Goal: Information Seeking & Learning: Learn about a topic

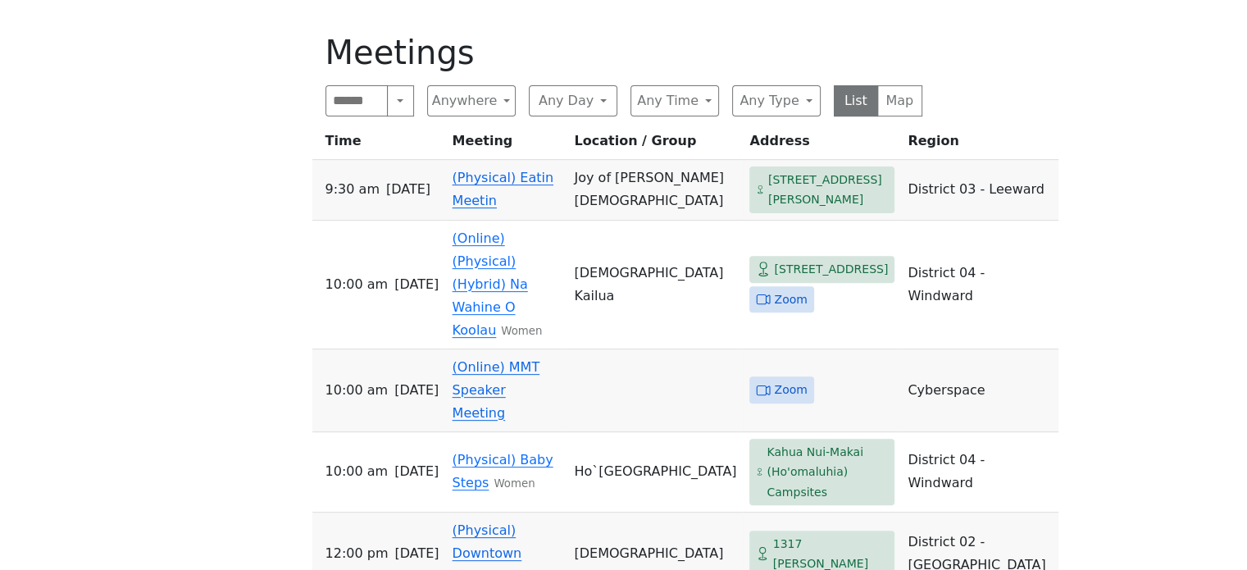
scroll to position [574, 0]
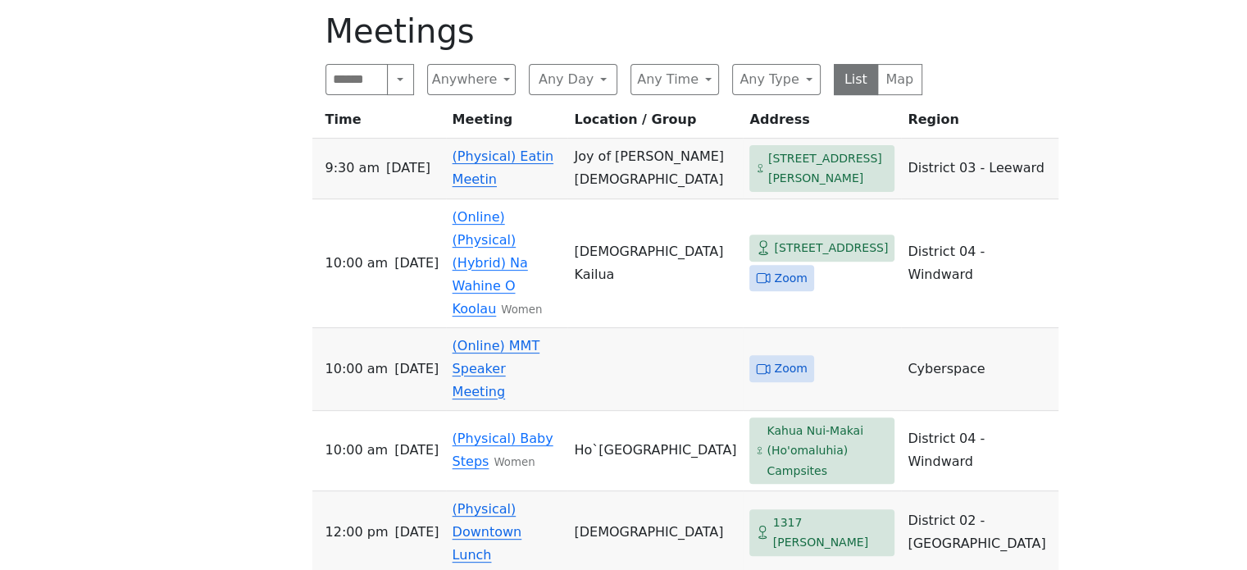
click at [474, 181] on link "(Physical) Eatin Meetin" at bounding box center [502, 167] width 101 height 39
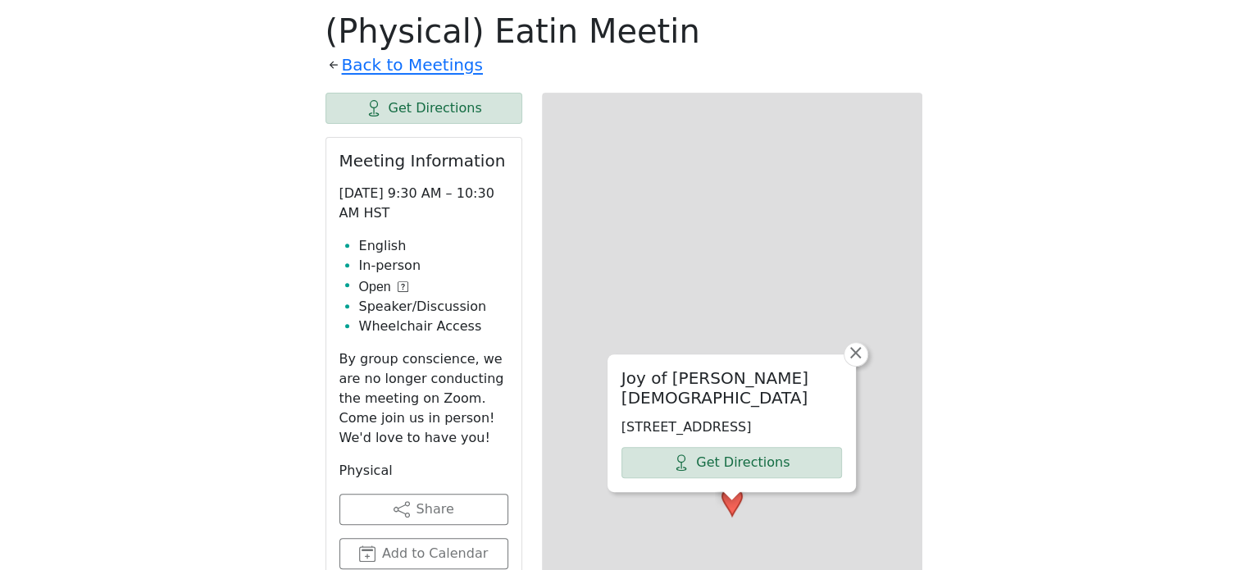
scroll to position [572, 0]
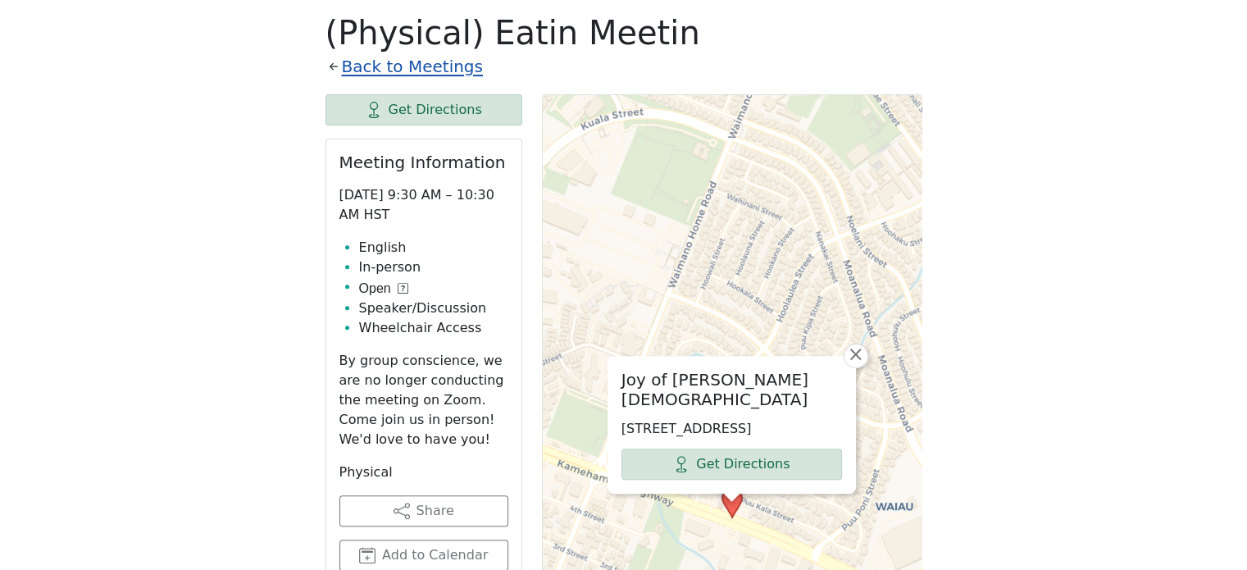
click at [430, 71] on link "Back to Meetings" at bounding box center [412, 66] width 141 height 29
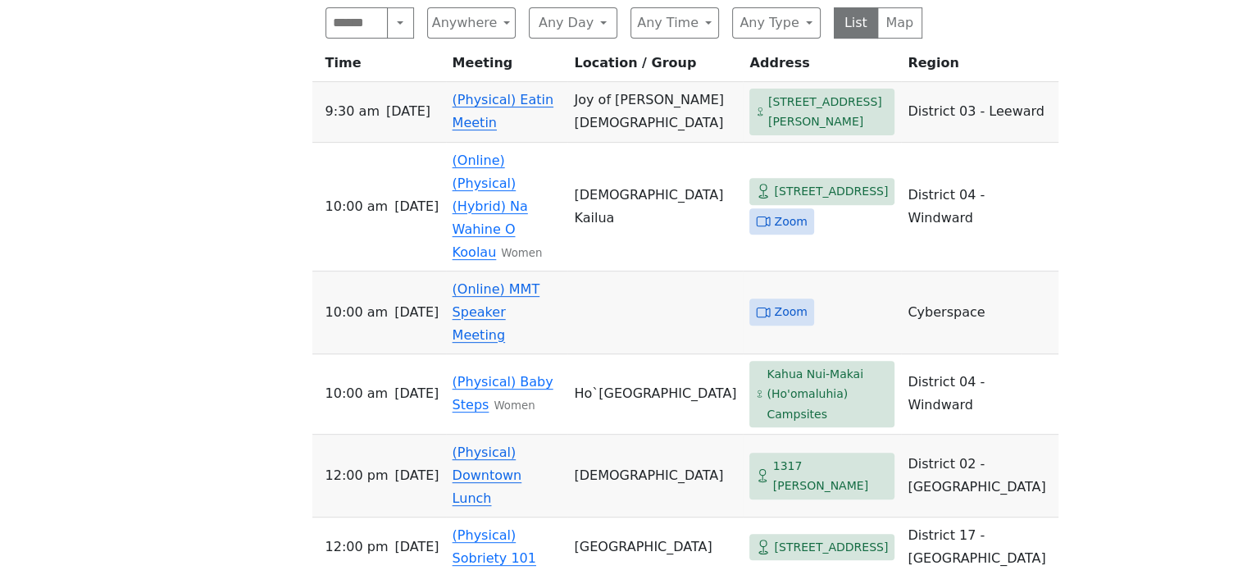
scroll to position [654, 0]
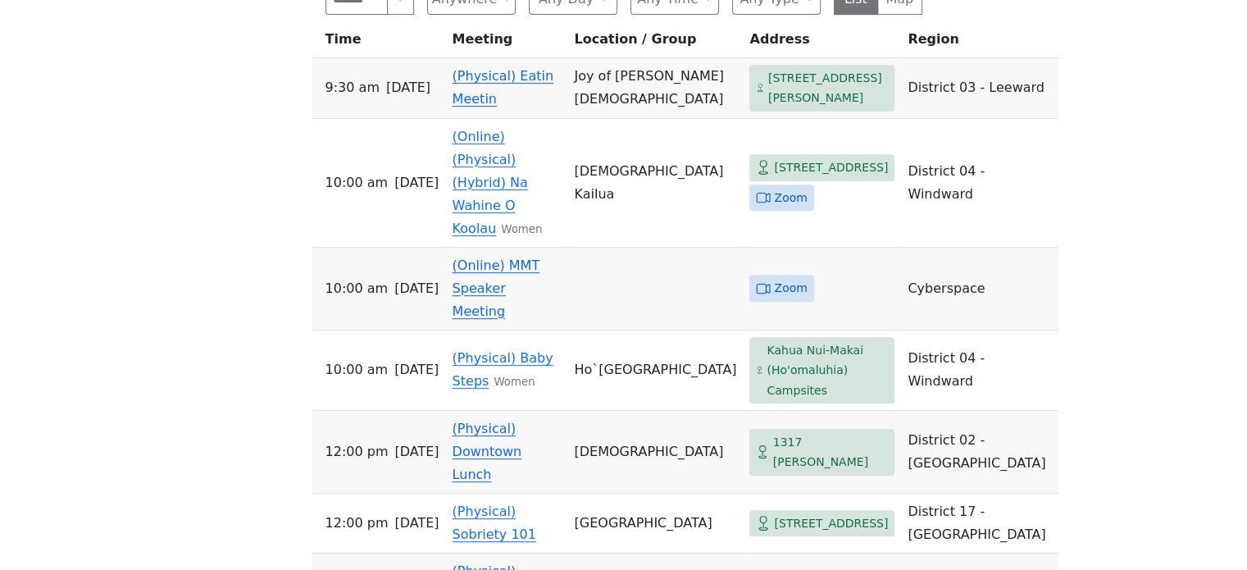
click at [522, 420] on link "(Physical) Downtown Lunch" at bounding box center [487, 450] width 70 height 61
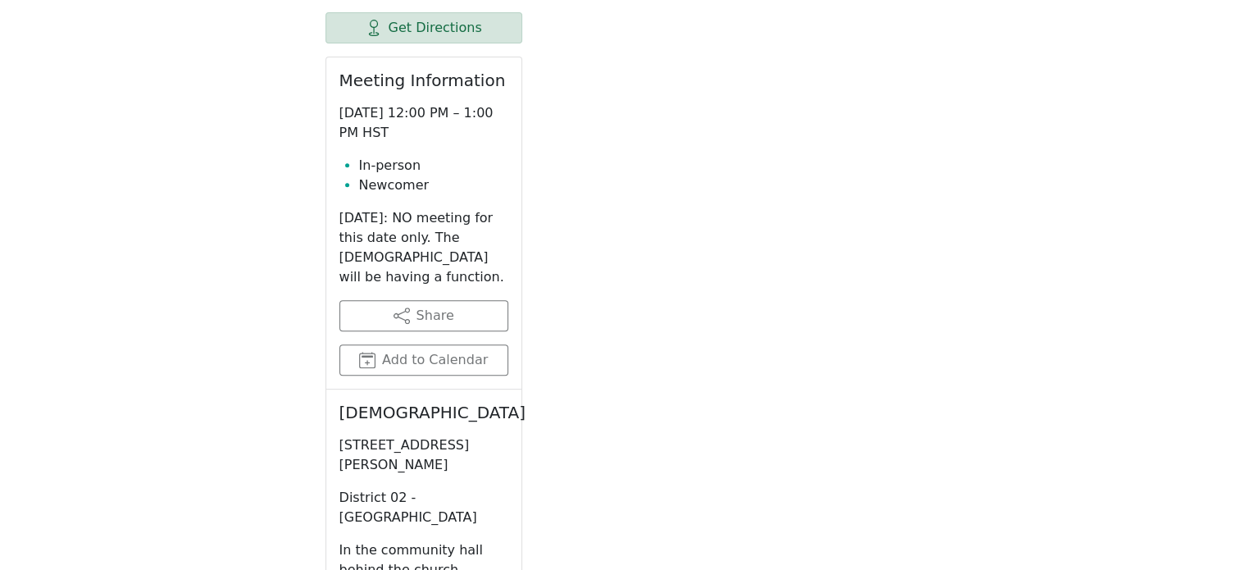
scroll to position [572, 0]
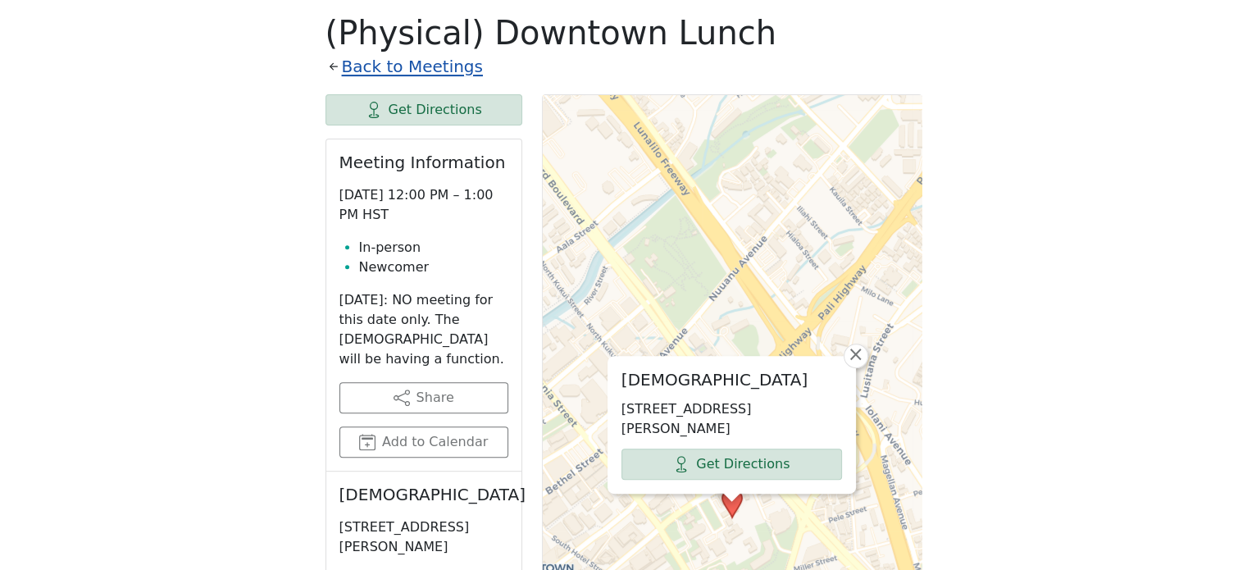
click at [443, 65] on link "Back to Meetings" at bounding box center [412, 66] width 141 height 29
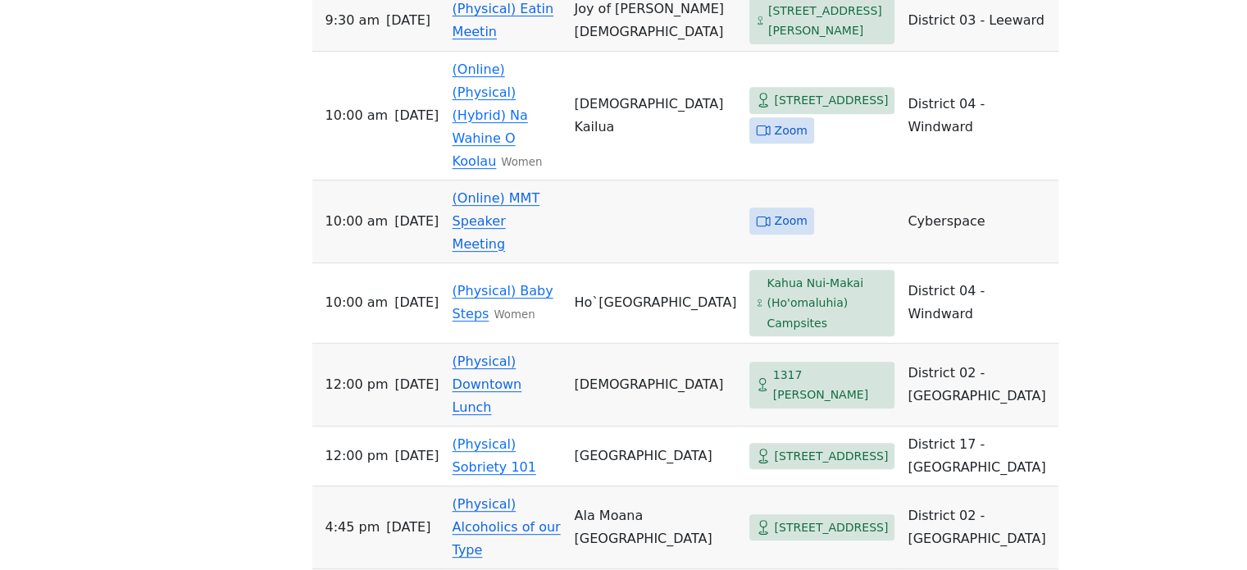
scroll to position [736, 0]
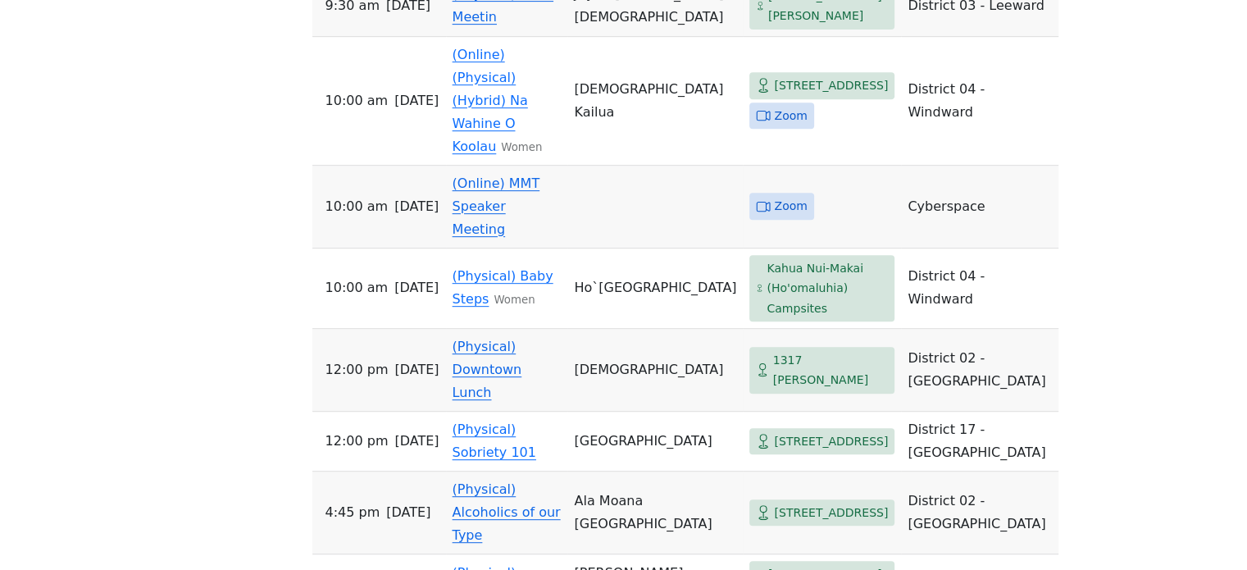
click at [507, 339] on link "(Physical) Downtown Lunch" at bounding box center [487, 369] width 70 height 61
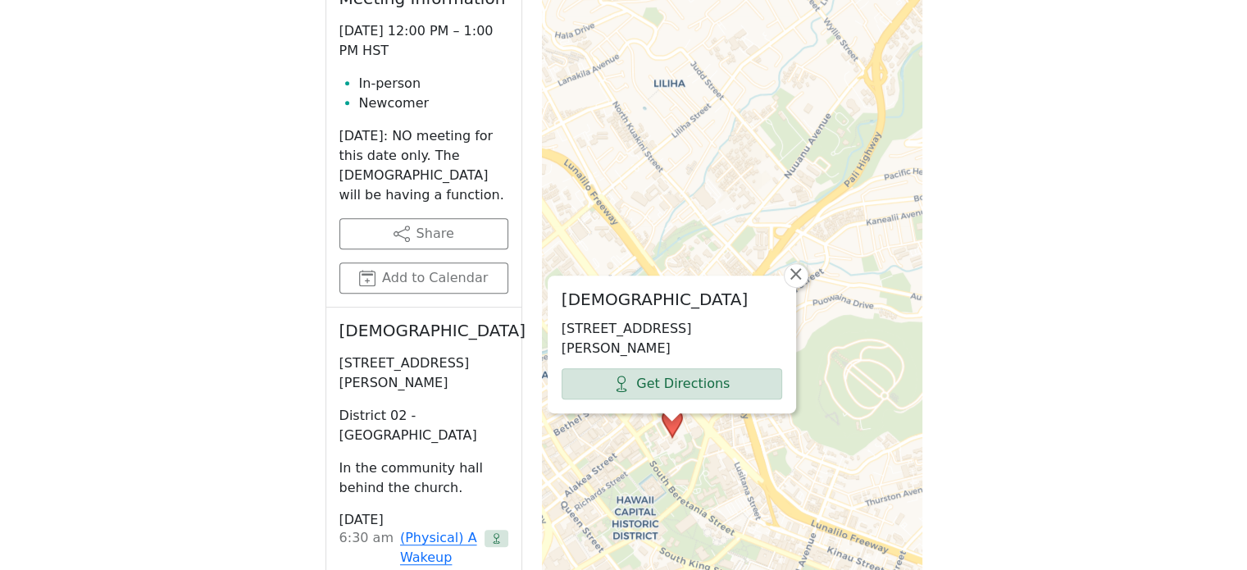
scroll to position [408, 0]
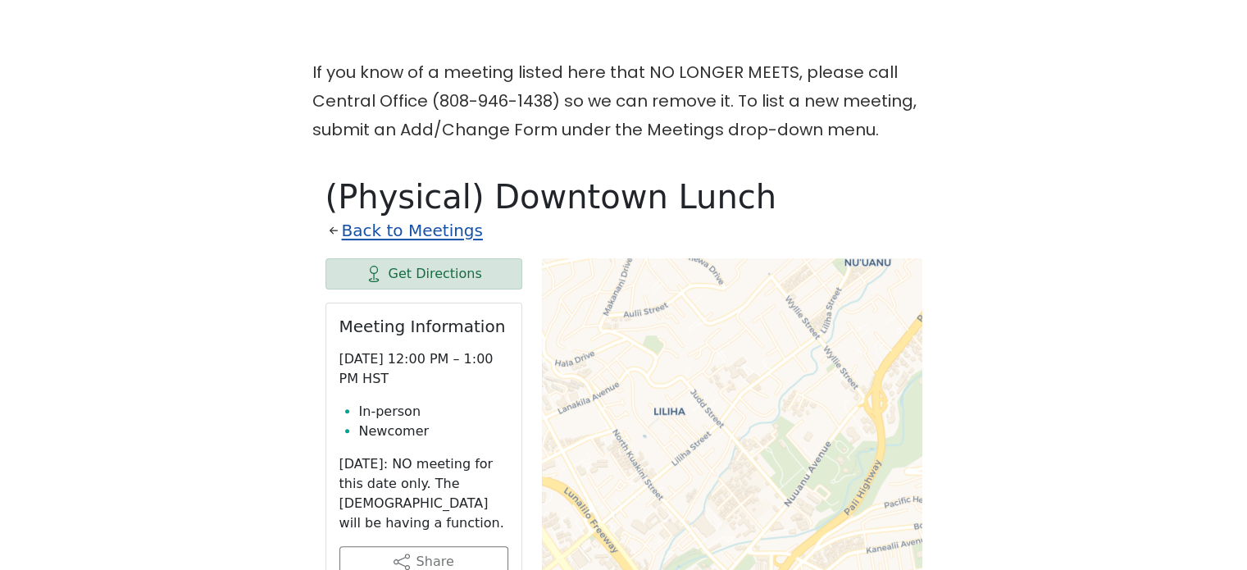
click at [364, 229] on link "Back to Meetings" at bounding box center [412, 230] width 141 height 29
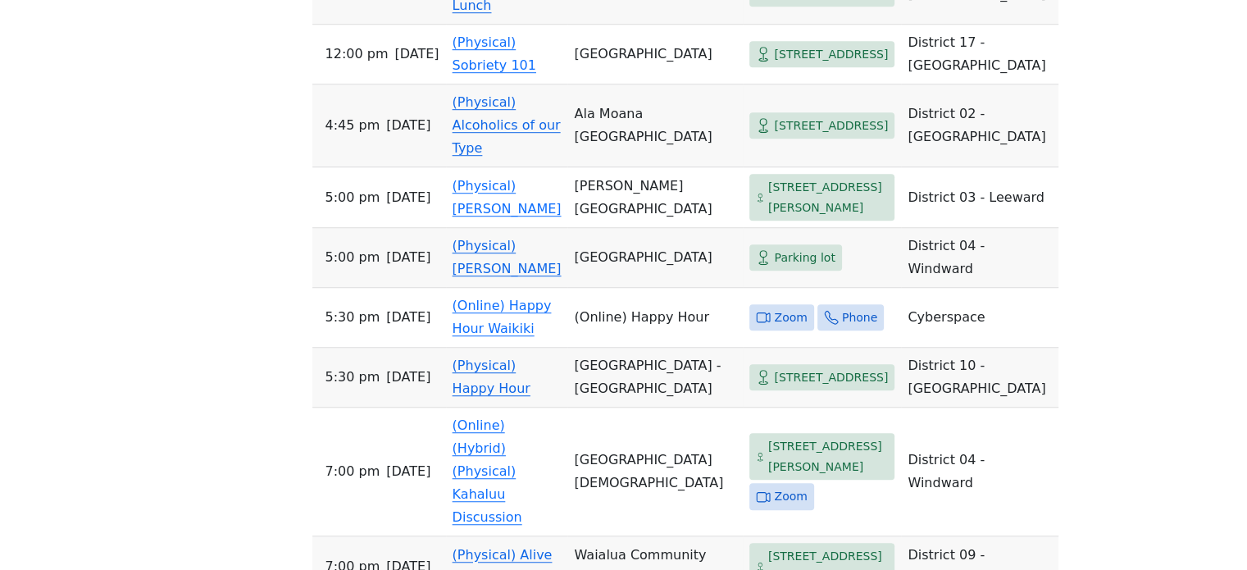
scroll to position [1146, 0]
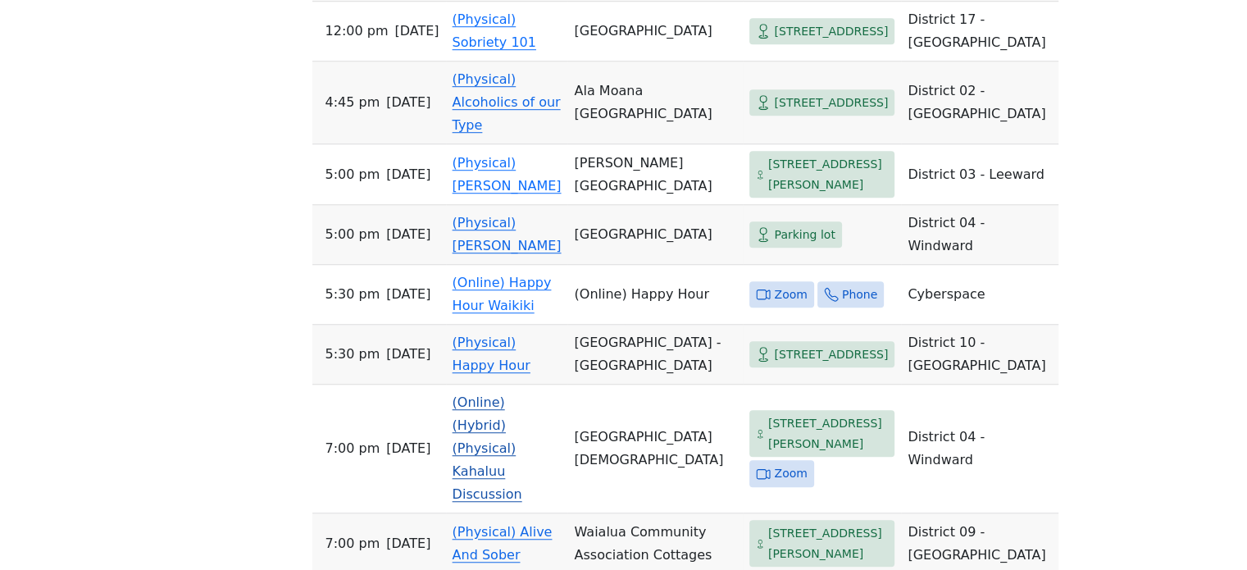
click at [505, 394] on link "(Online) (Hybrid) (Physical) Kahaluu Discussion" at bounding box center [487, 447] width 70 height 107
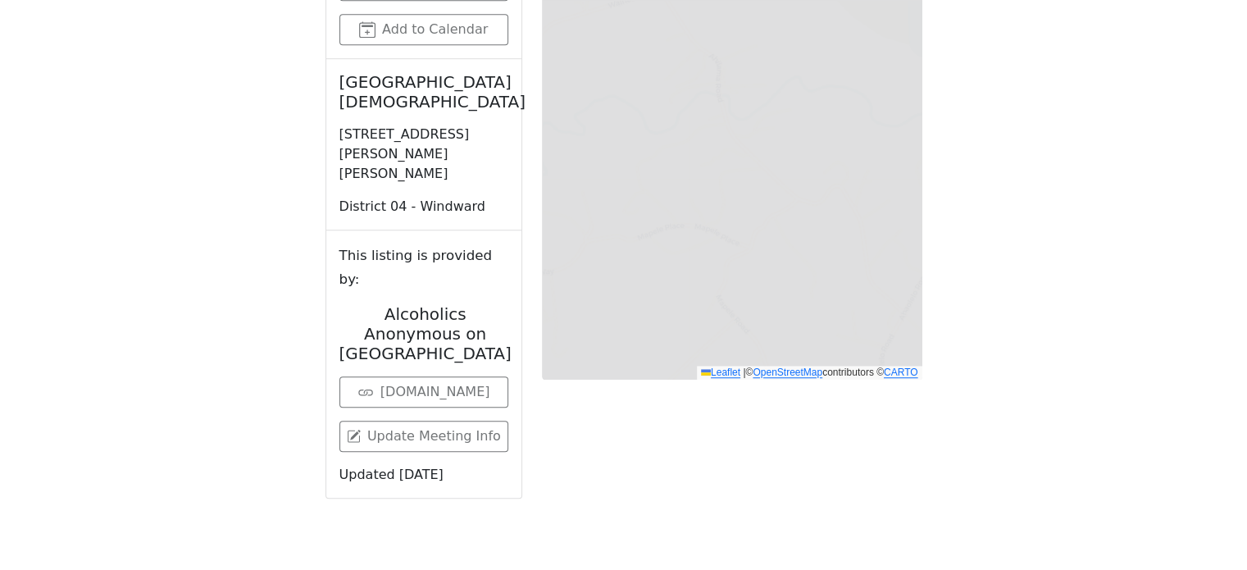
scroll to position [572, 0]
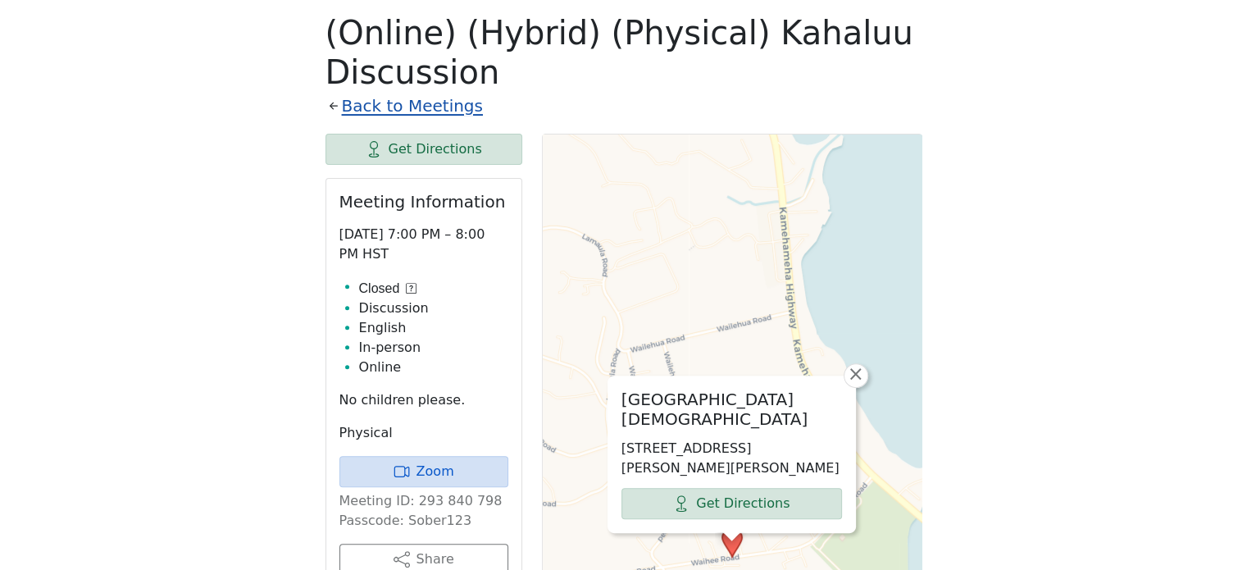
click at [430, 104] on link "Back to Meetings" at bounding box center [412, 106] width 141 height 29
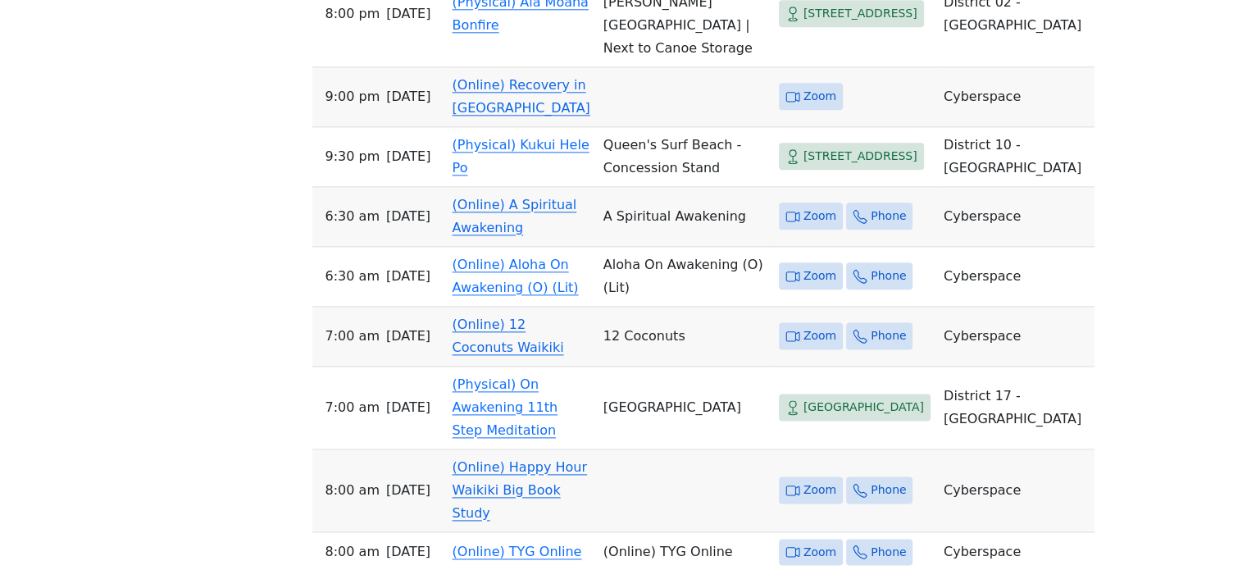
scroll to position [2048, 0]
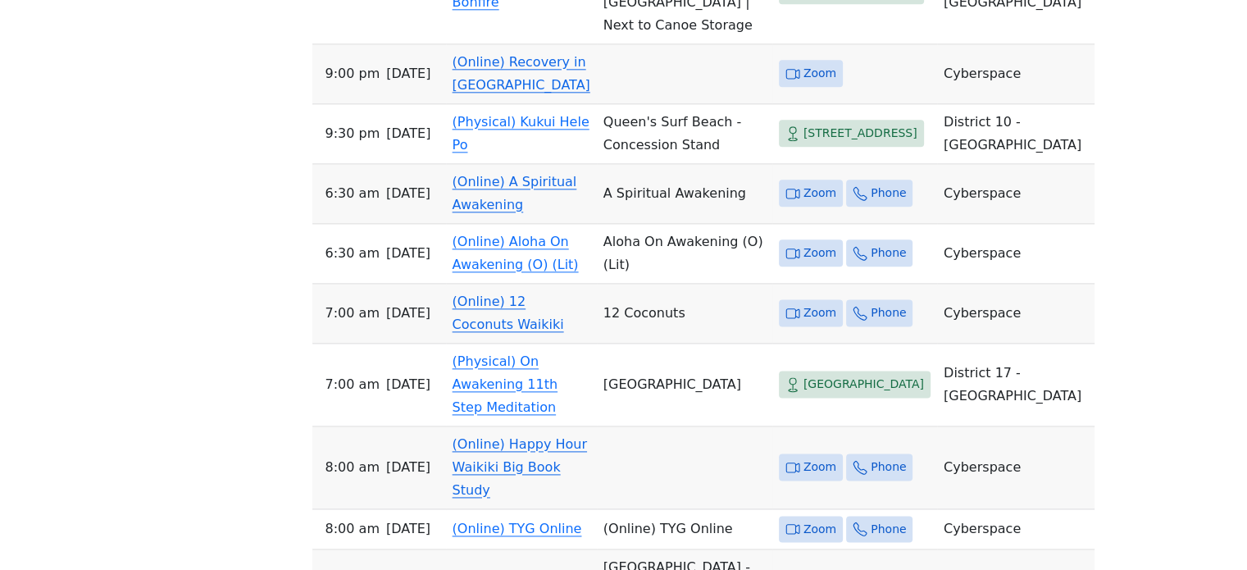
click at [539, 212] on link "(Online) A Spiritual Awakening" at bounding box center [514, 193] width 125 height 39
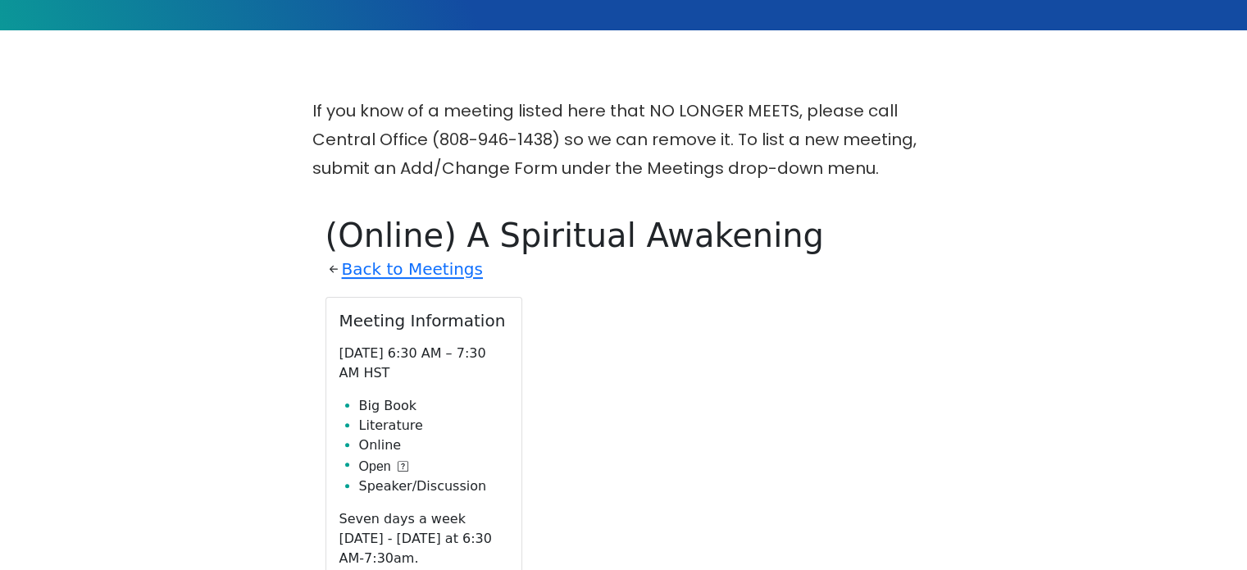
scroll to position [326, 0]
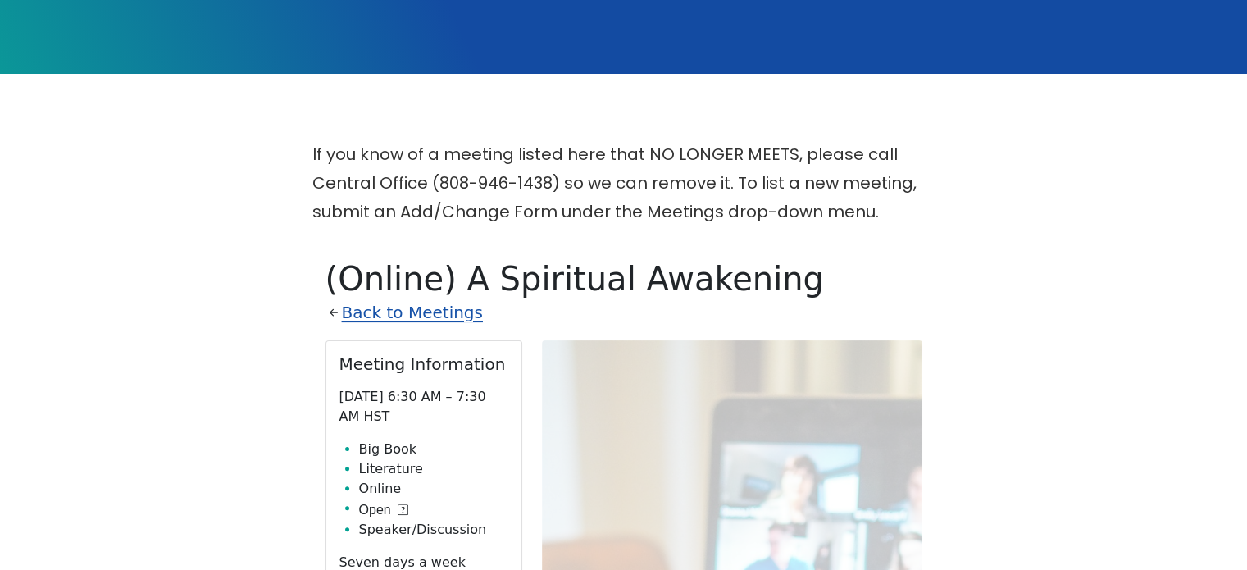
click at [448, 313] on link "Back to Meetings" at bounding box center [412, 312] width 141 height 29
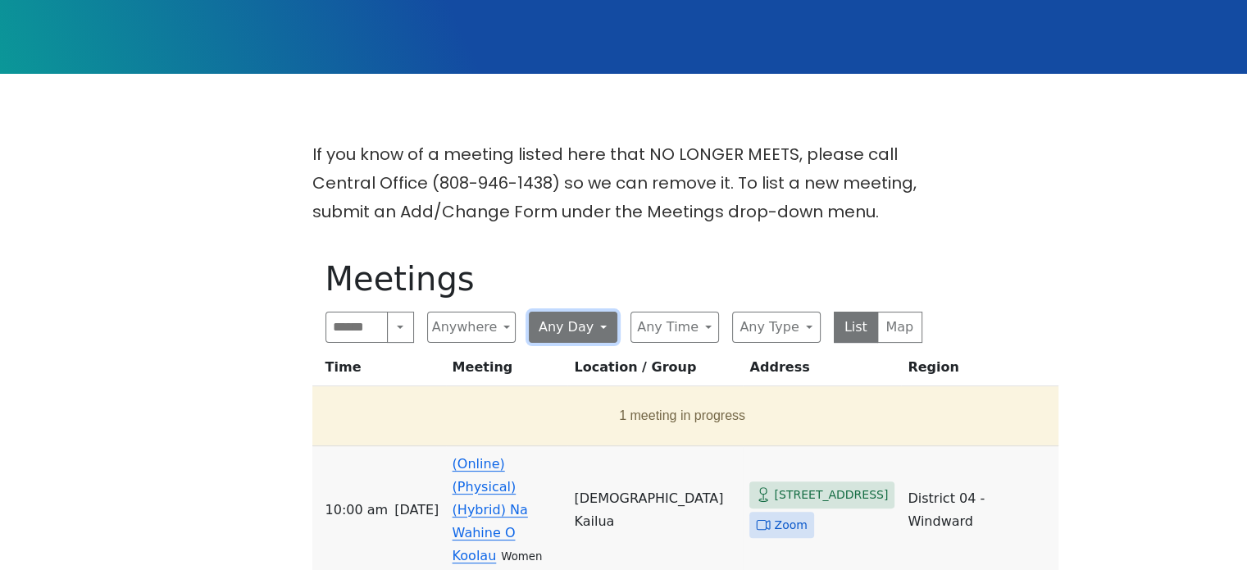
click at [560, 330] on button "Any Day" at bounding box center [573, 326] width 89 height 31
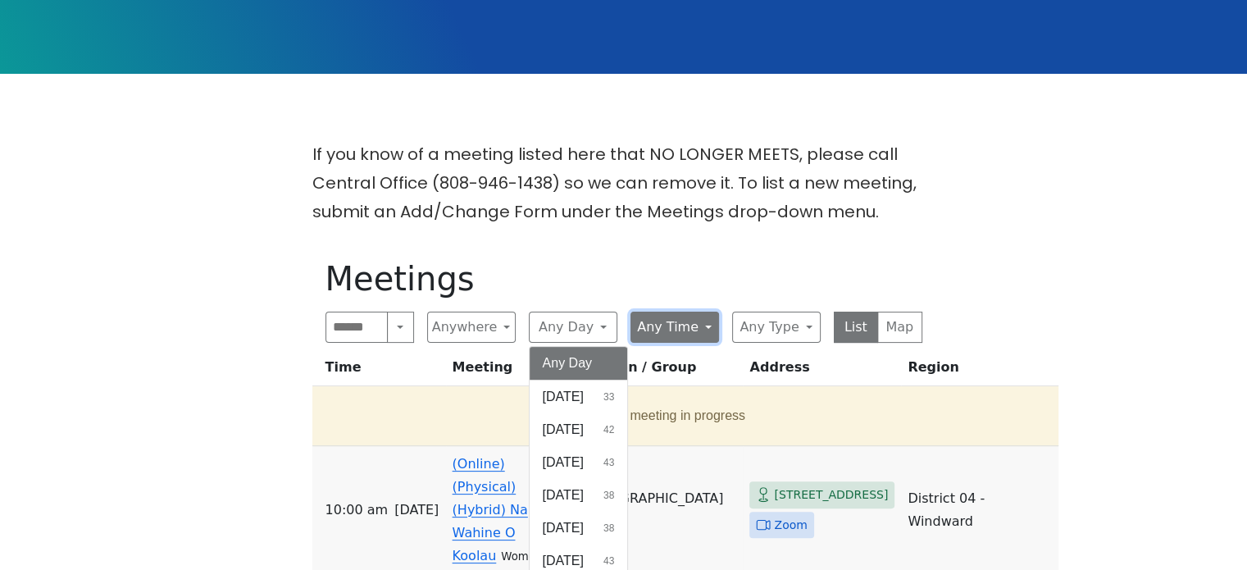
click at [655, 327] on button "Any Time" at bounding box center [674, 326] width 89 height 31
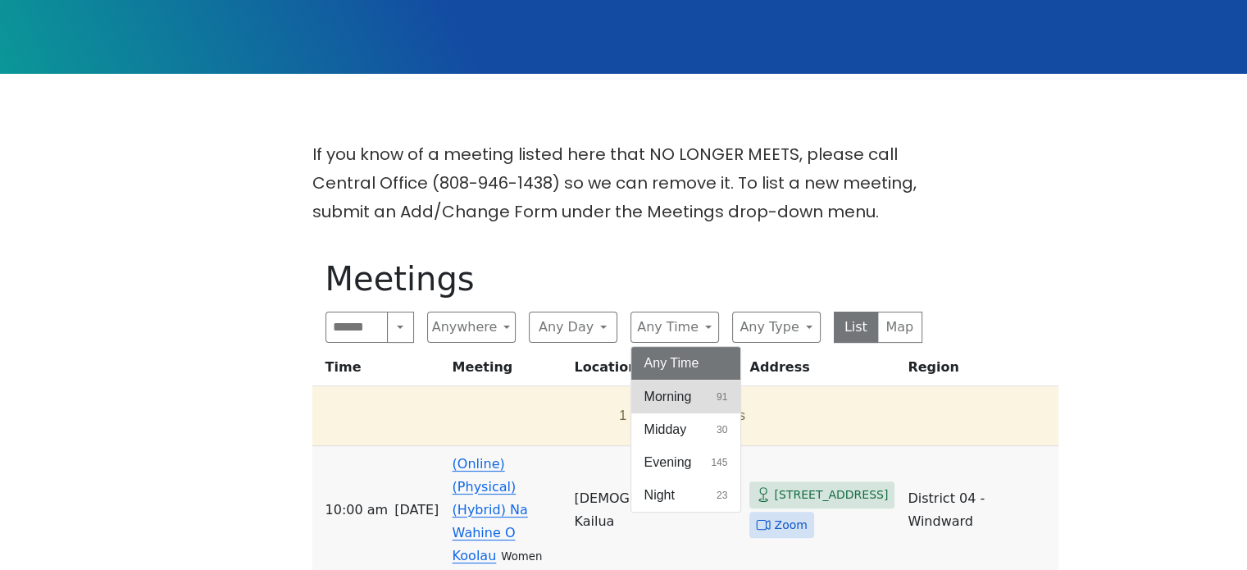
click at [680, 398] on span "Morning" at bounding box center [668, 397] width 48 height 20
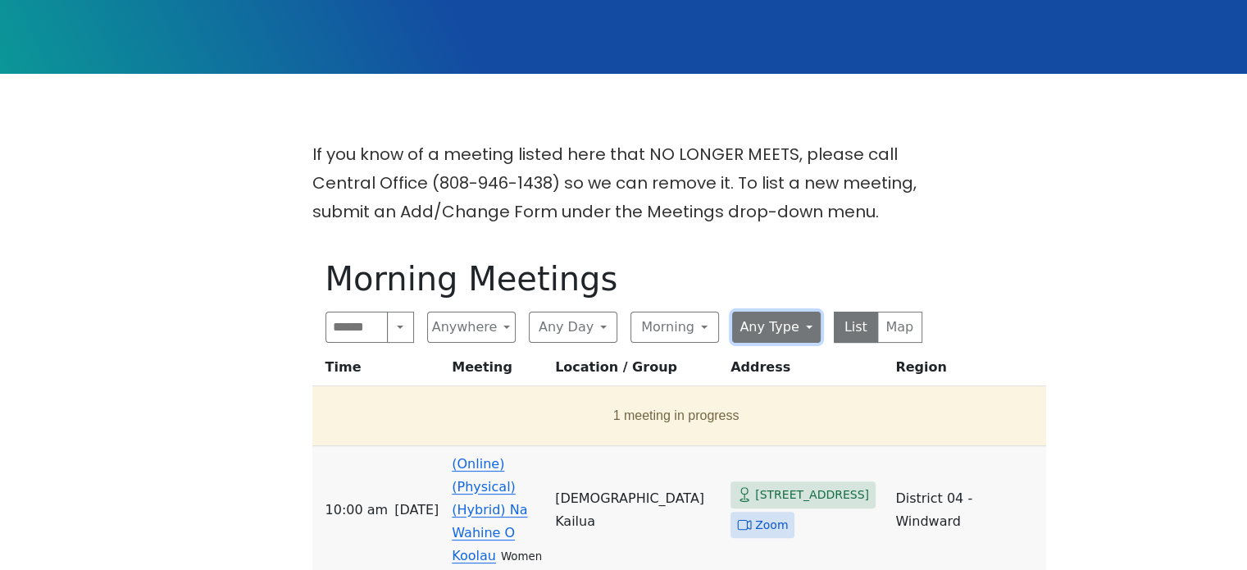
click at [791, 330] on button "Any Type" at bounding box center [776, 326] width 89 height 31
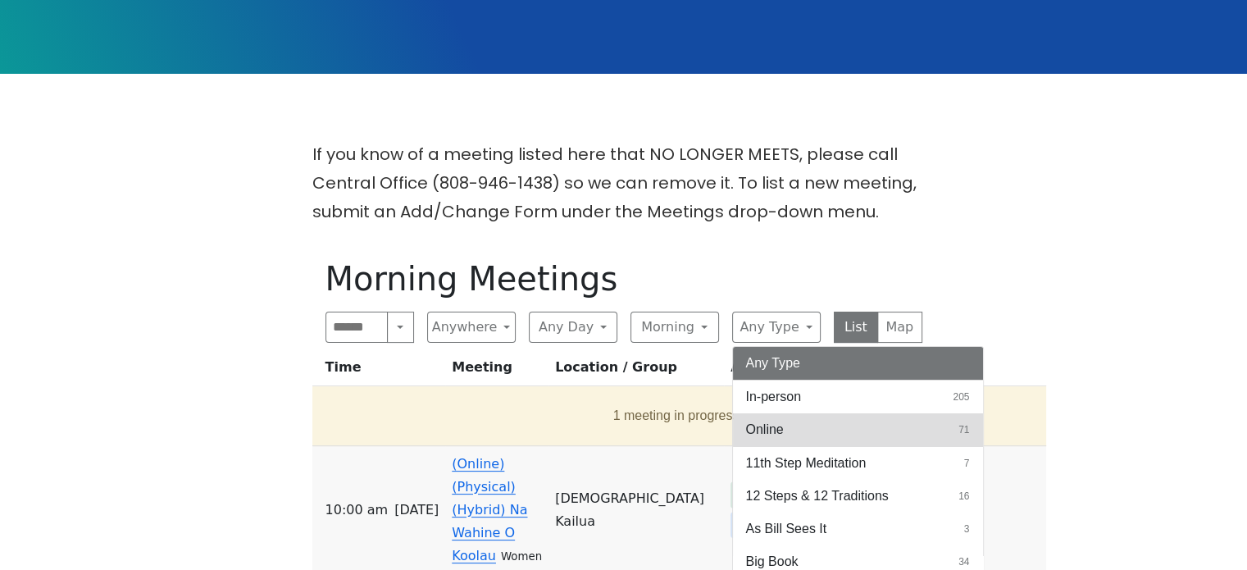
click at [806, 423] on button "Online 71" at bounding box center [858, 429] width 250 height 33
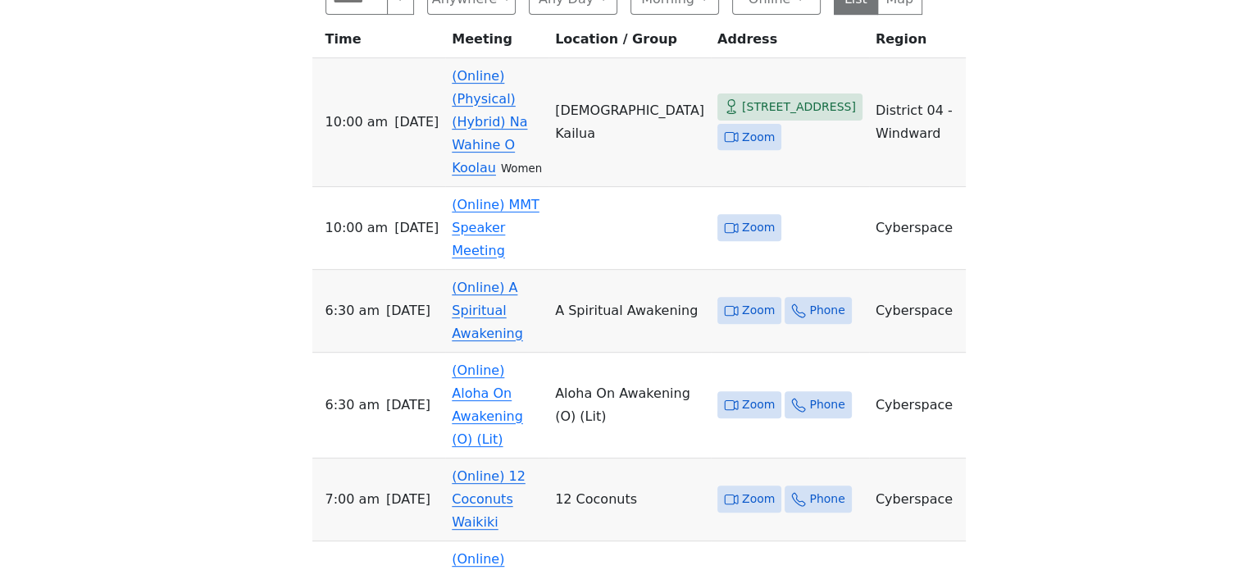
scroll to position [736, 0]
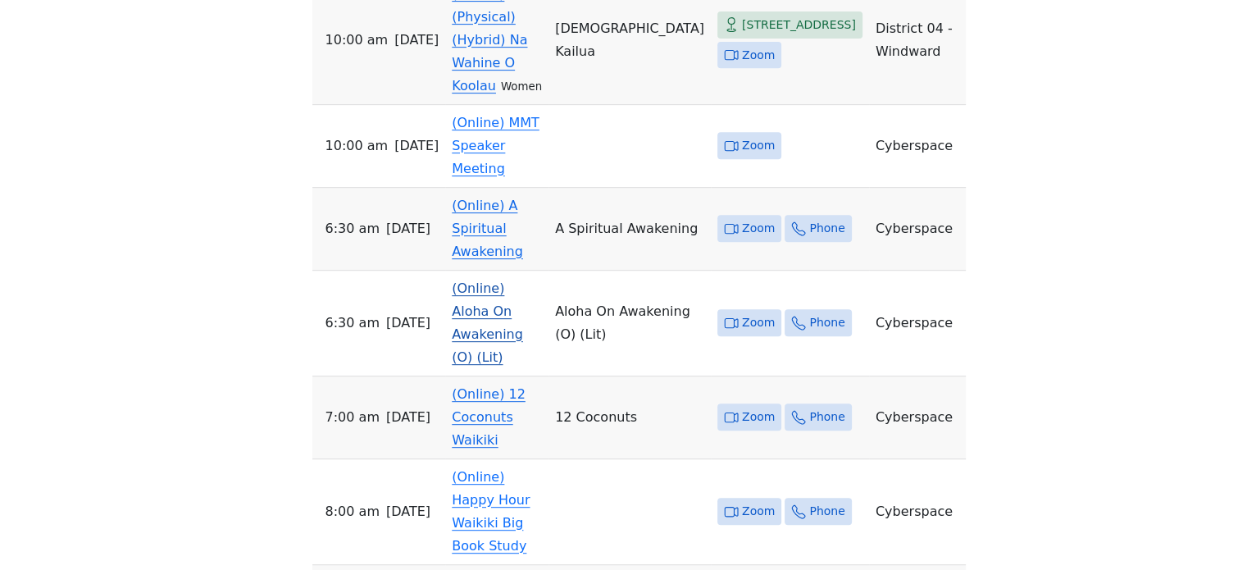
click at [520, 280] on link "(Online) Aloha On Awakening (O) (Lit)" at bounding box center [487, 322] width 71 height 84
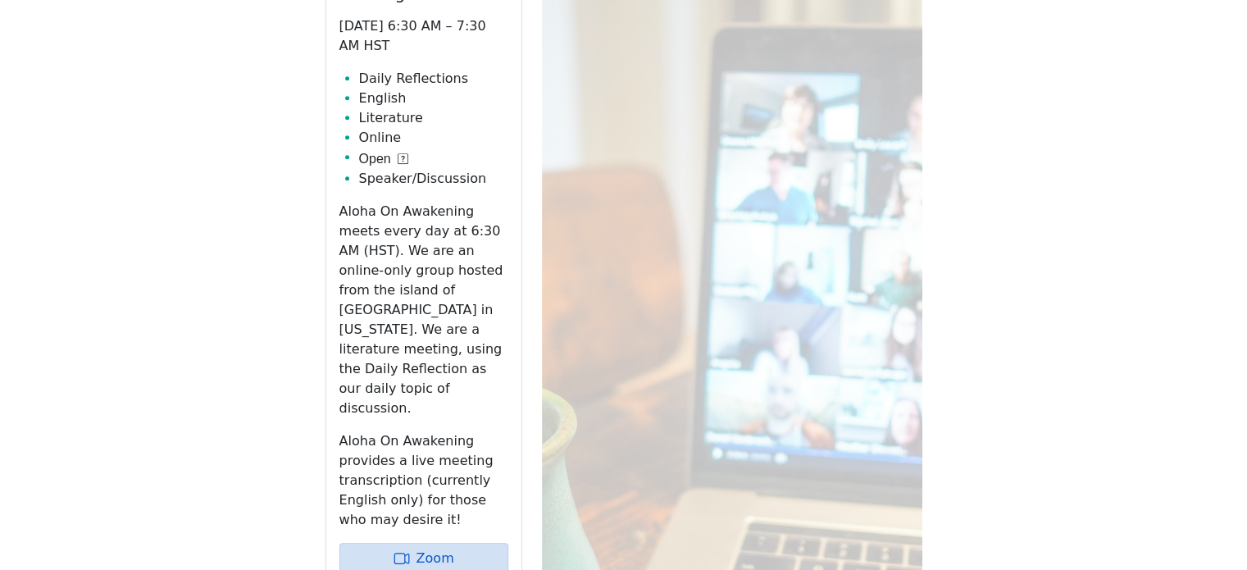
scroll to position [572, 0]
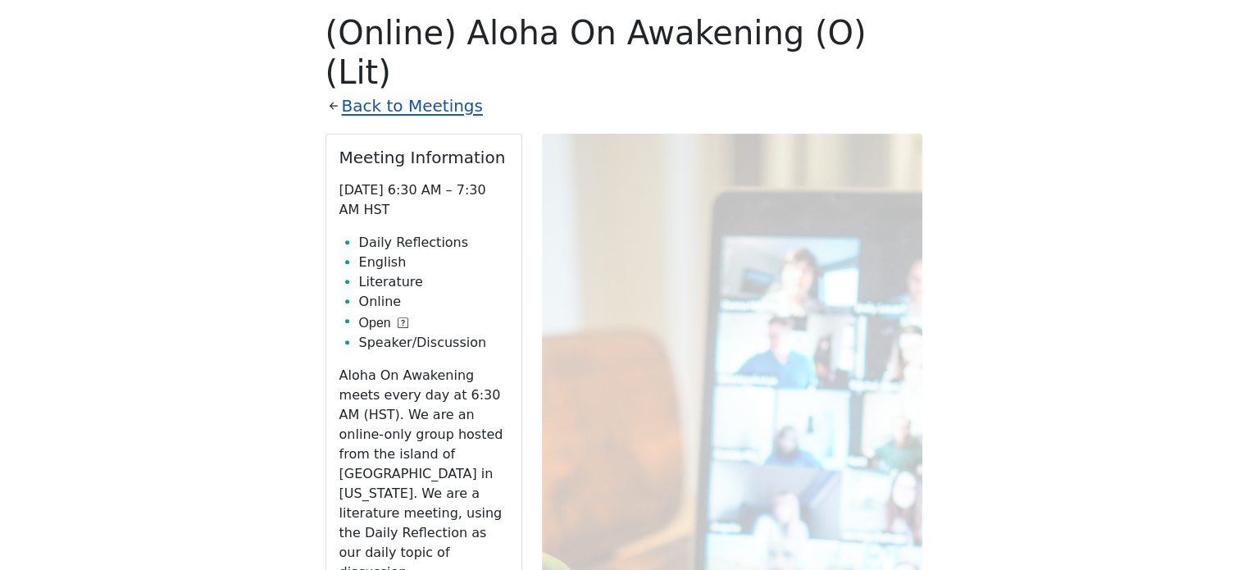
click at [423, 92] on link "Back to Meetings" at bounding box center [412, 106] width 141 height 29
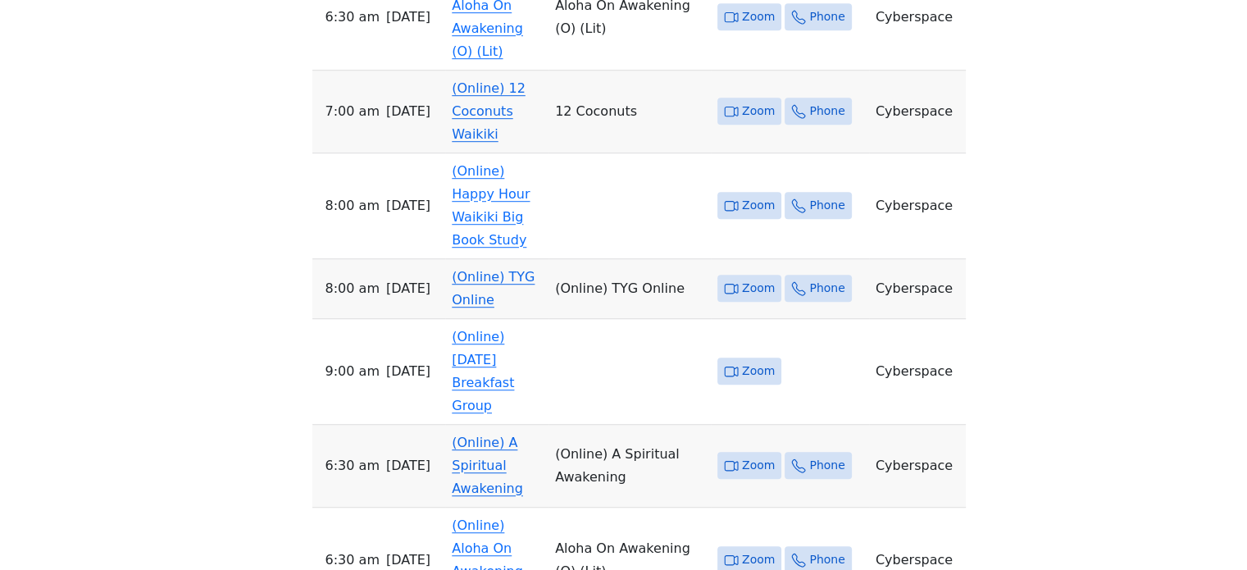
scroll to position [1064, 0]
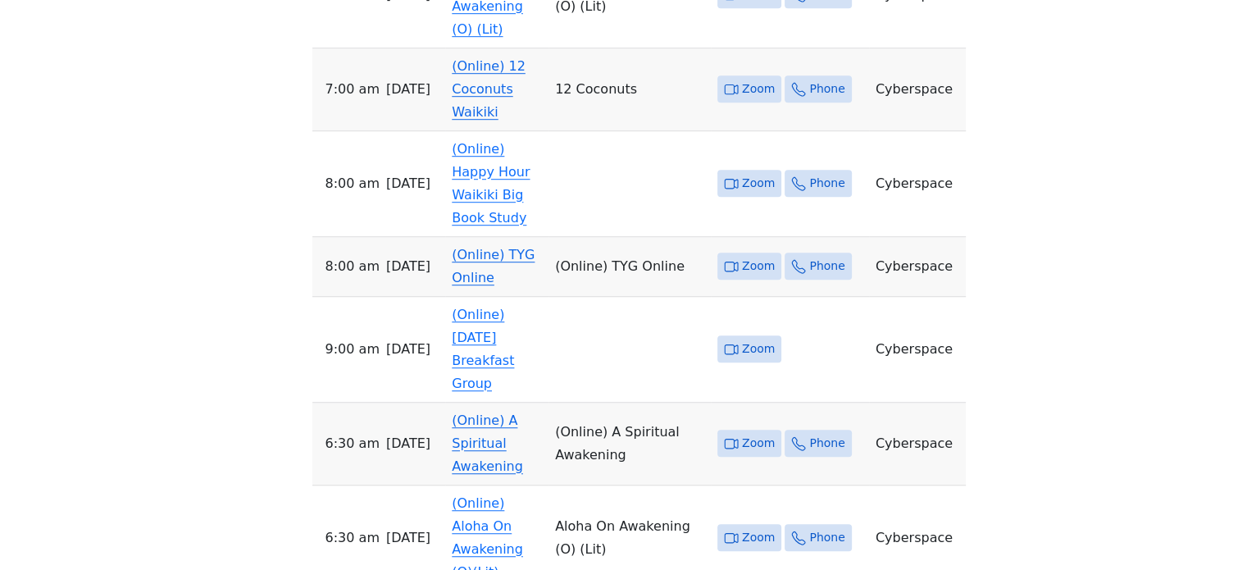
click at [534, 247] on link "(Online) TYG Online" at bounding box center [493, 266] width 83 height 39
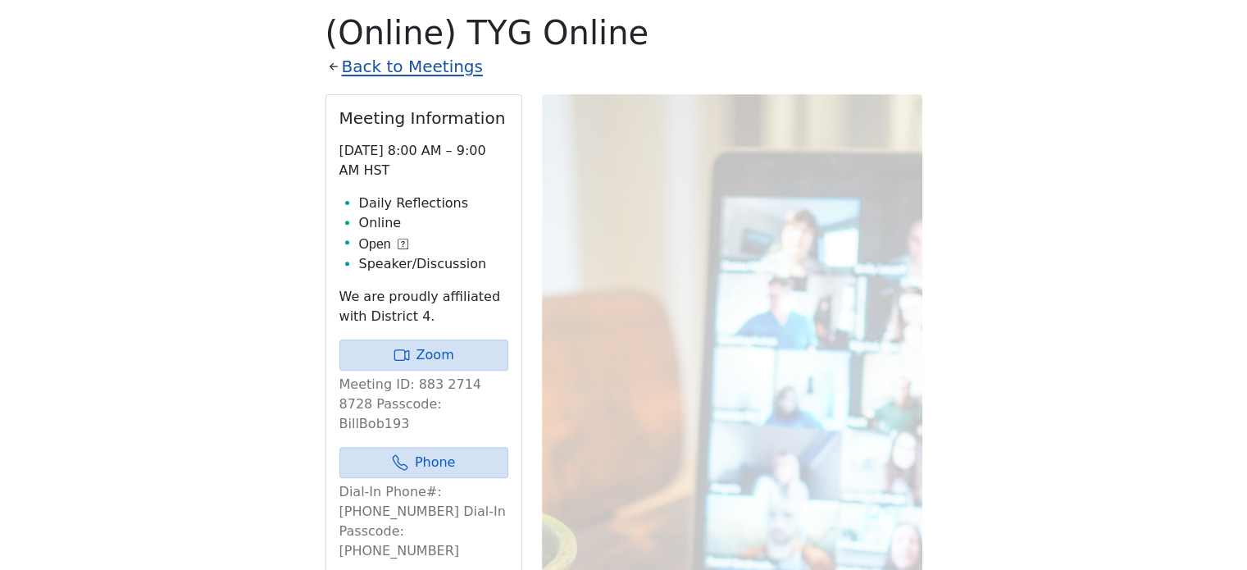
click at [448, 65] on link "Back to Meetings" at bounding box center [412, 66] width 141 height 29
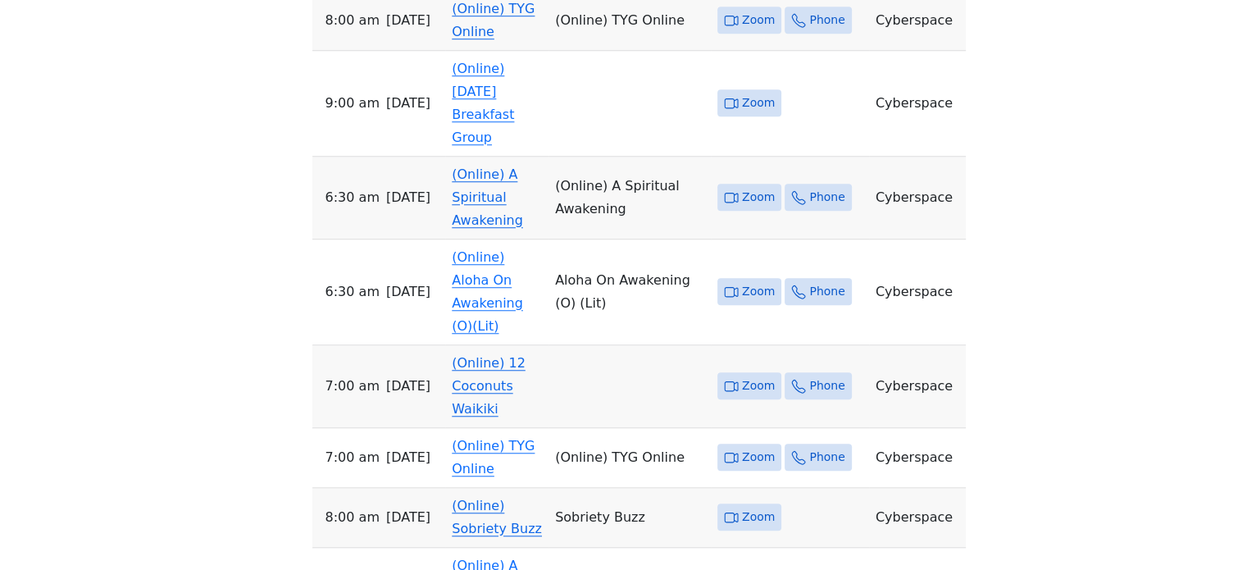
scroll to position [1146, 0]
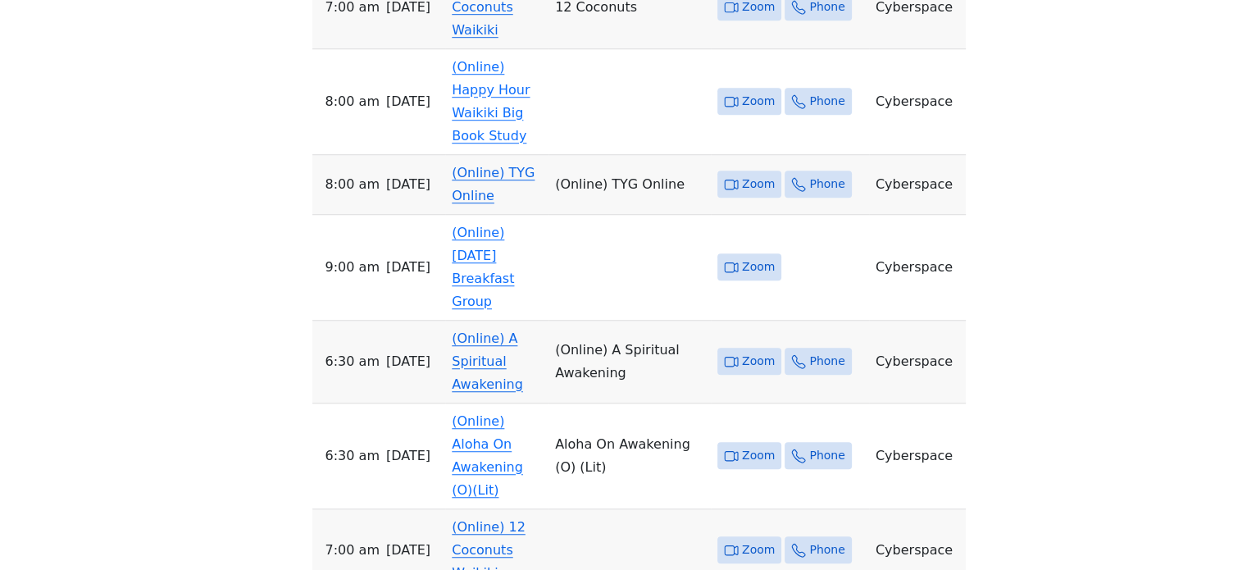
click at [503, 330] on link "(Online) A Spiritual Awakening" at bounding box center [487, 360] width 71 height 61
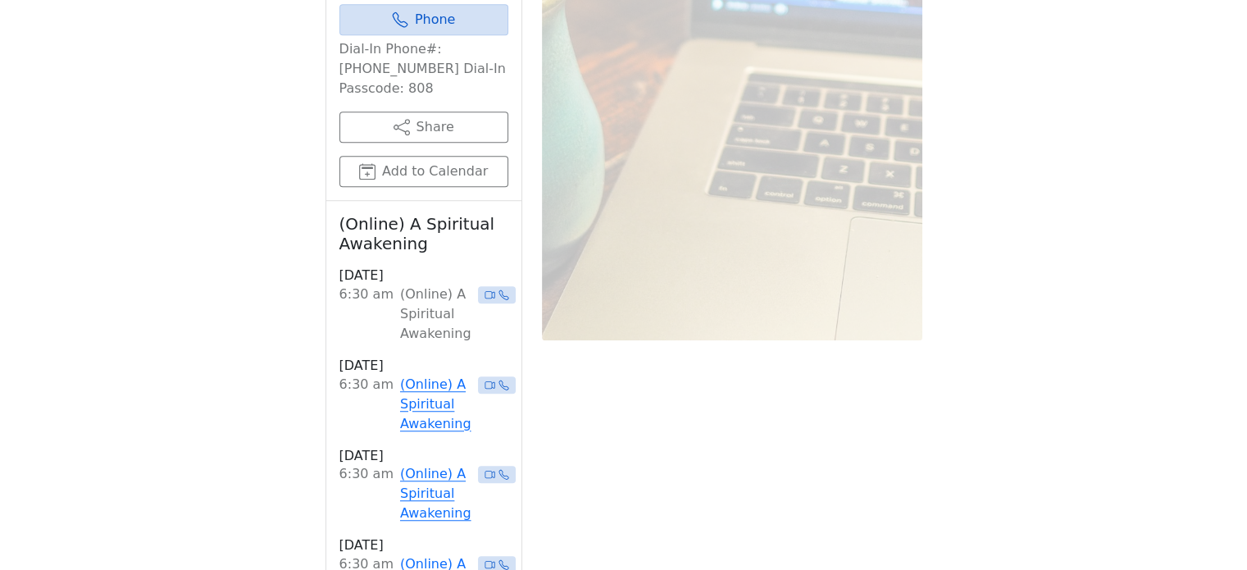
scroll to position [572, 0]
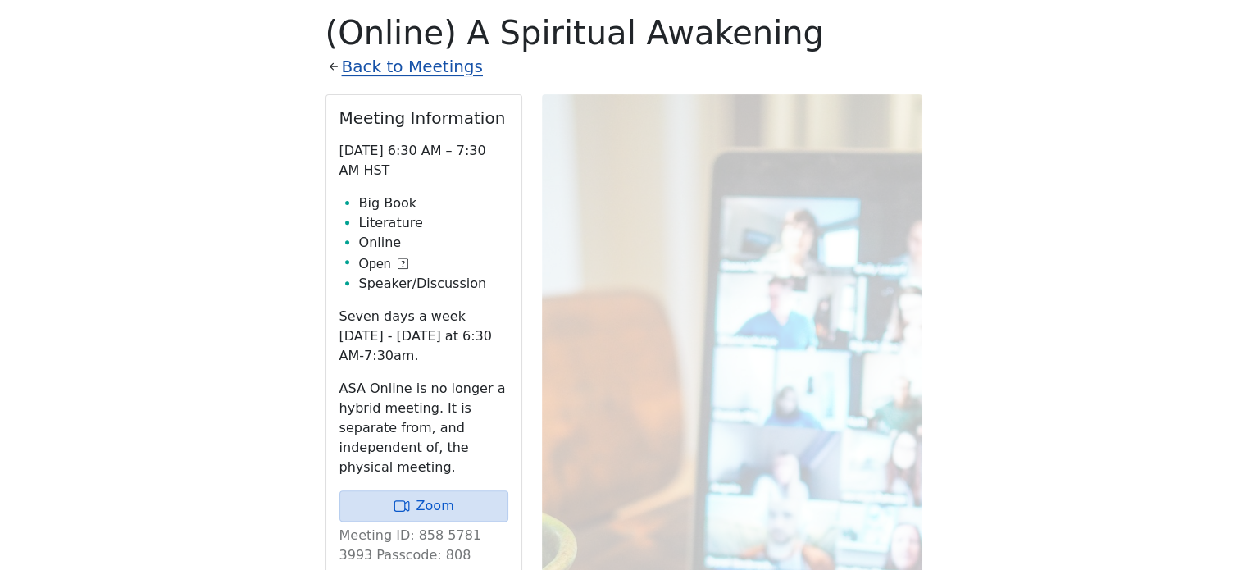
click at [423, 66] on link "Back to Meetings" at bounding box center [412, 66] width 141 height 29
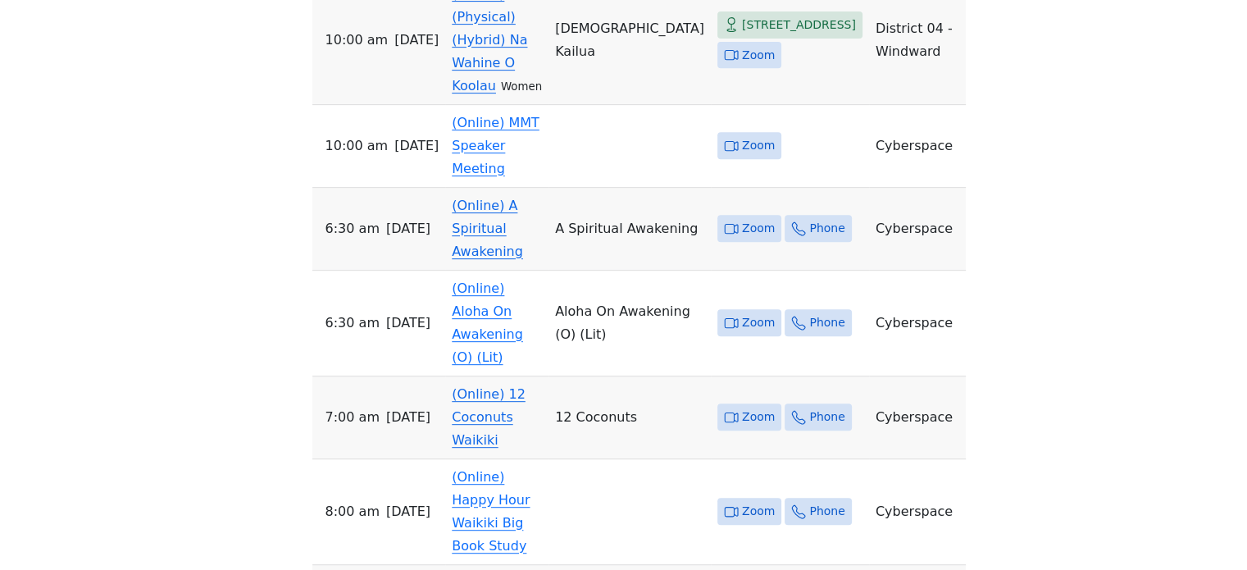
scroll to position [654, 0]
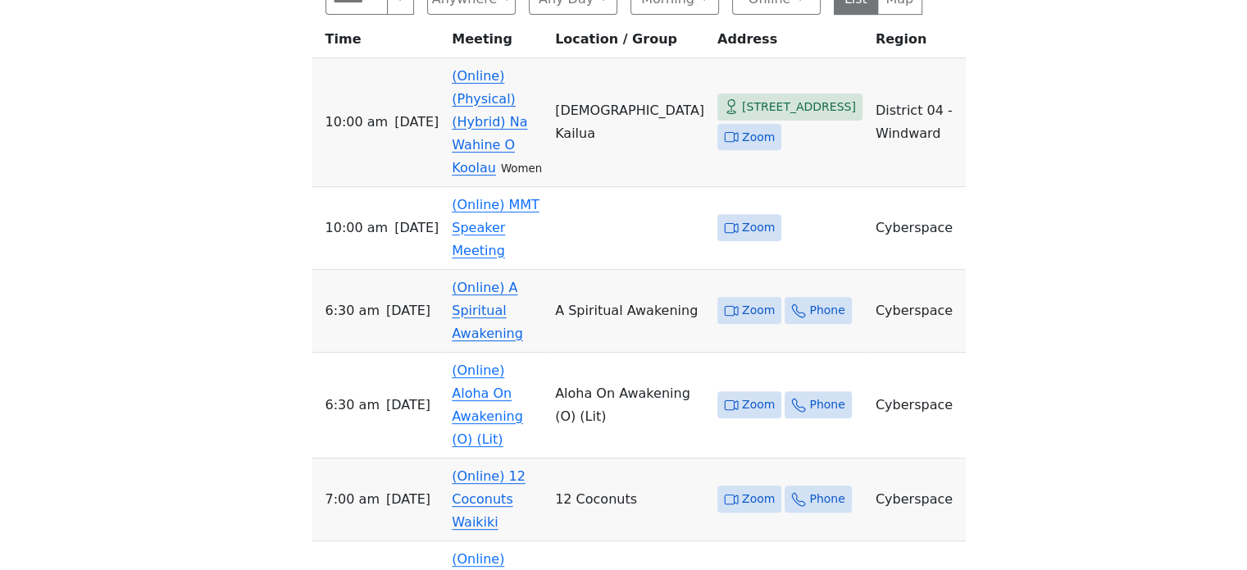
click at [521, 280] on link "(Online) A Spiritual Awakening" at bounding box center [487, 310] width 71 height 61
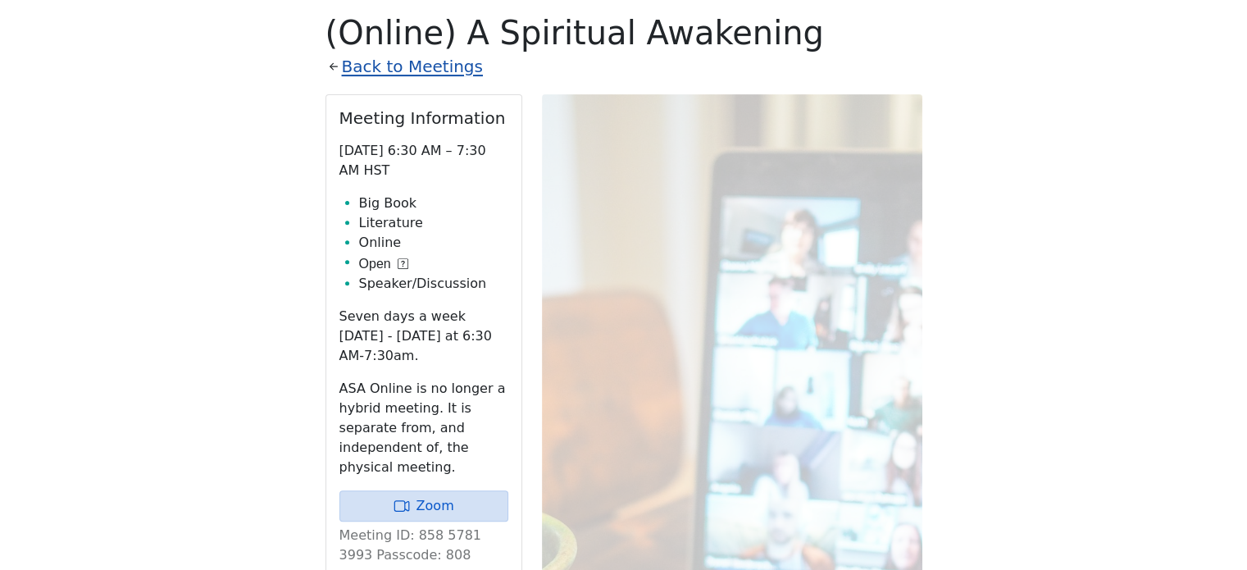
click at [434, 64] on link "Back to Meetings" at bounding box center [412, 66] width 141 height 29
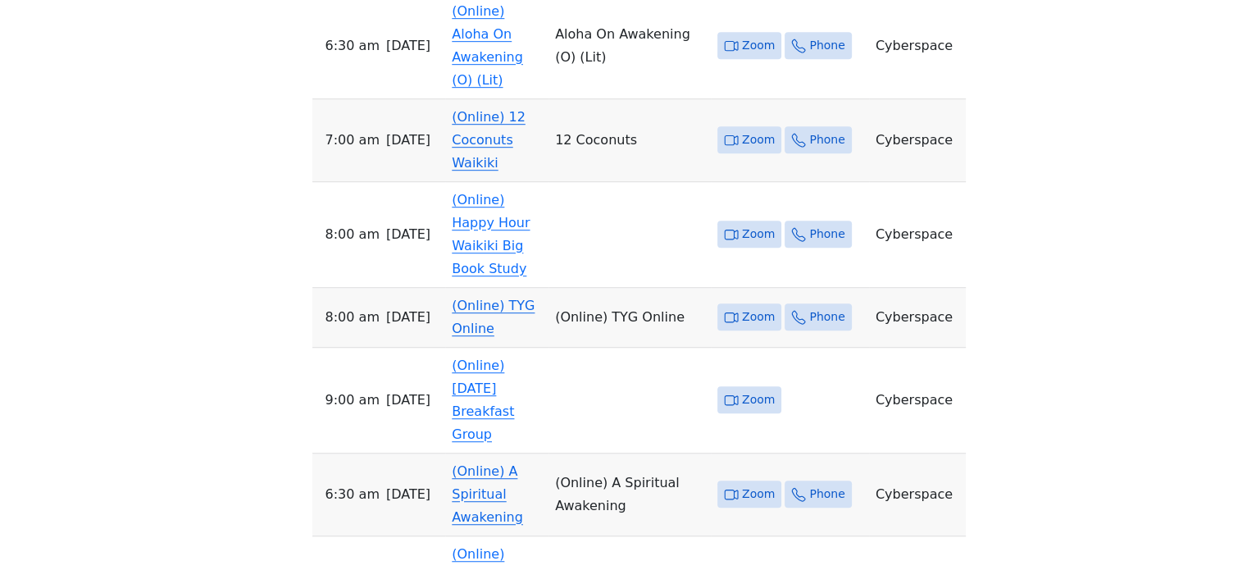
scroll to position [1064, 0]
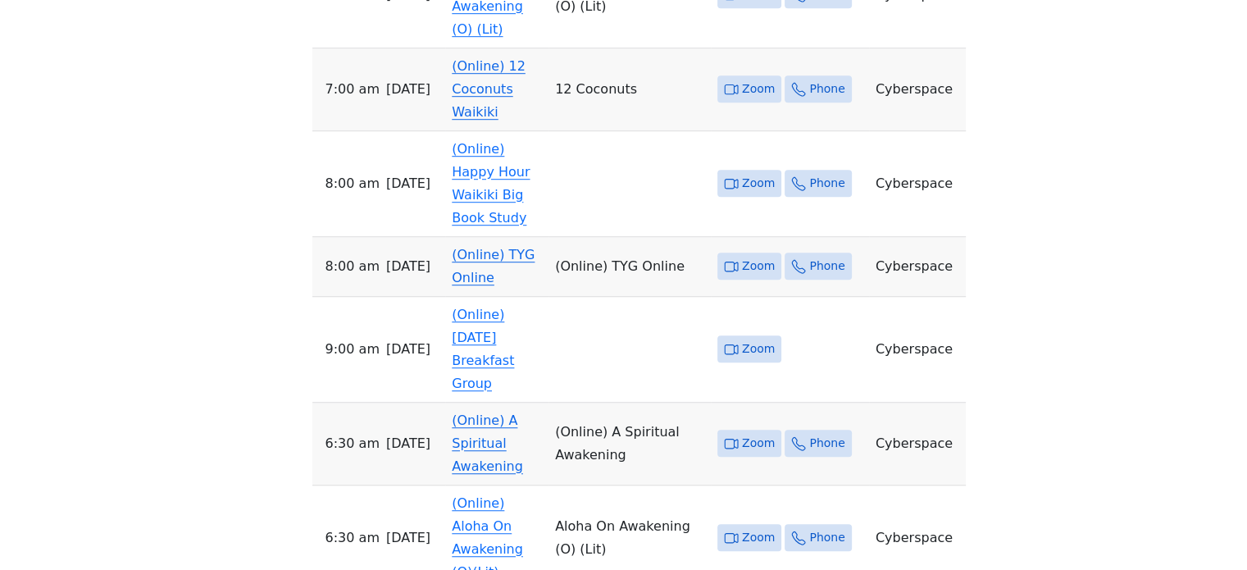
click at [523, 412] on link "(Online) A Spiritual Awakening" at bounding box center [487, 442] width 71 height 61
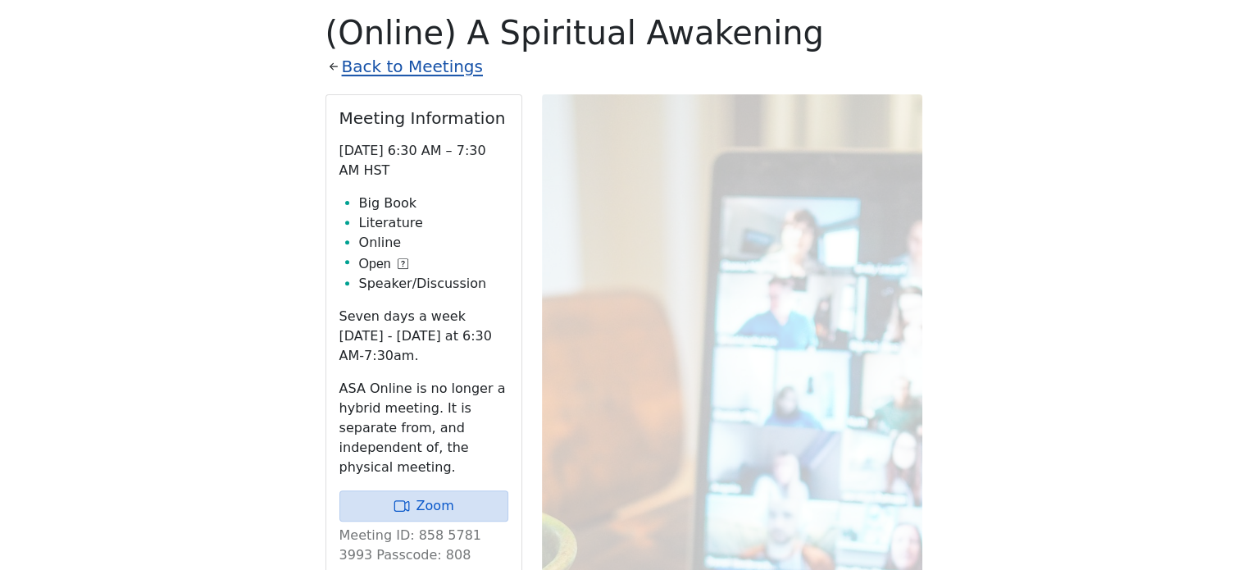
click at [398, 68] on link "Back to Meetings" at bounding box center [412, 66] width 141 height 29
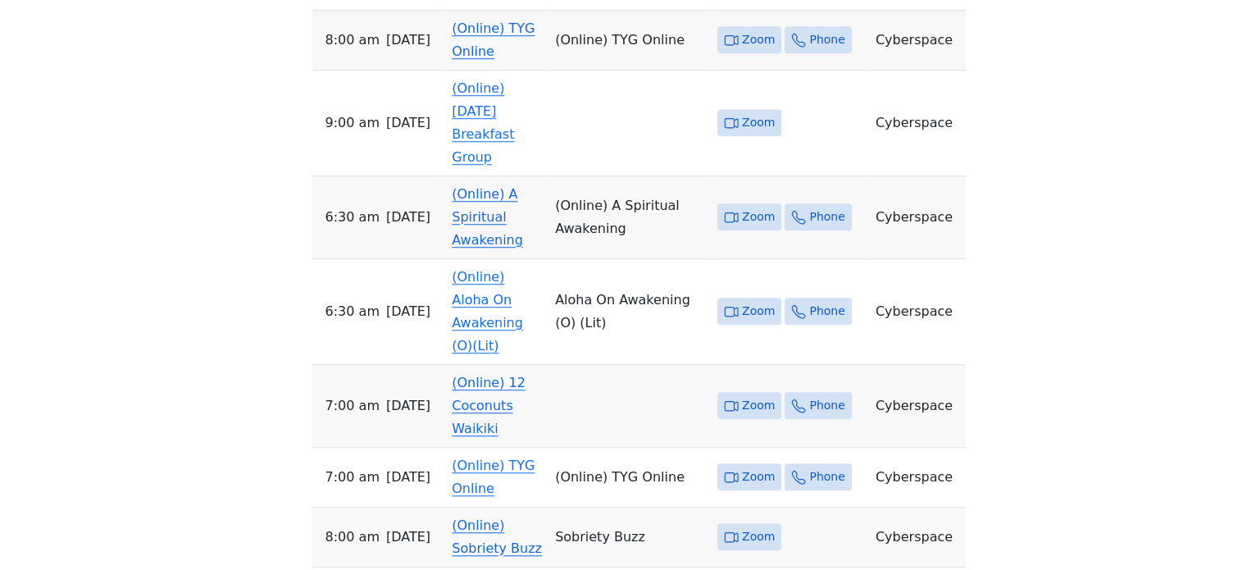
scroll to position [1310, 0]
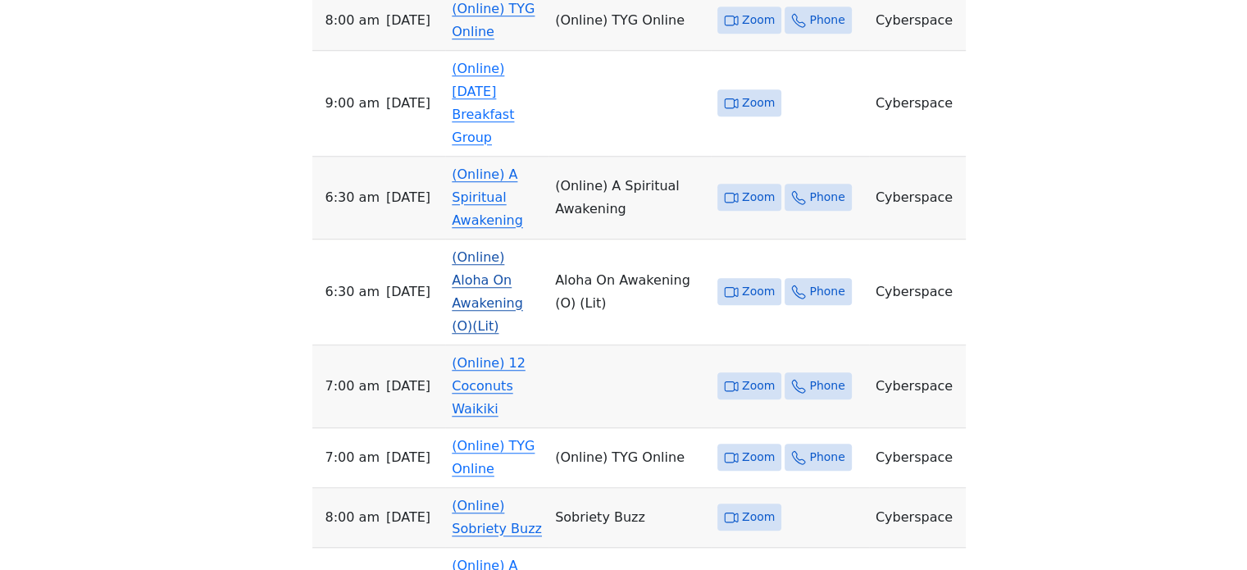
click at [523, 249] on link "(Online) Aloha On Awakening (O)(Lit)" at bounding box center [487, 291] width 71 height 84
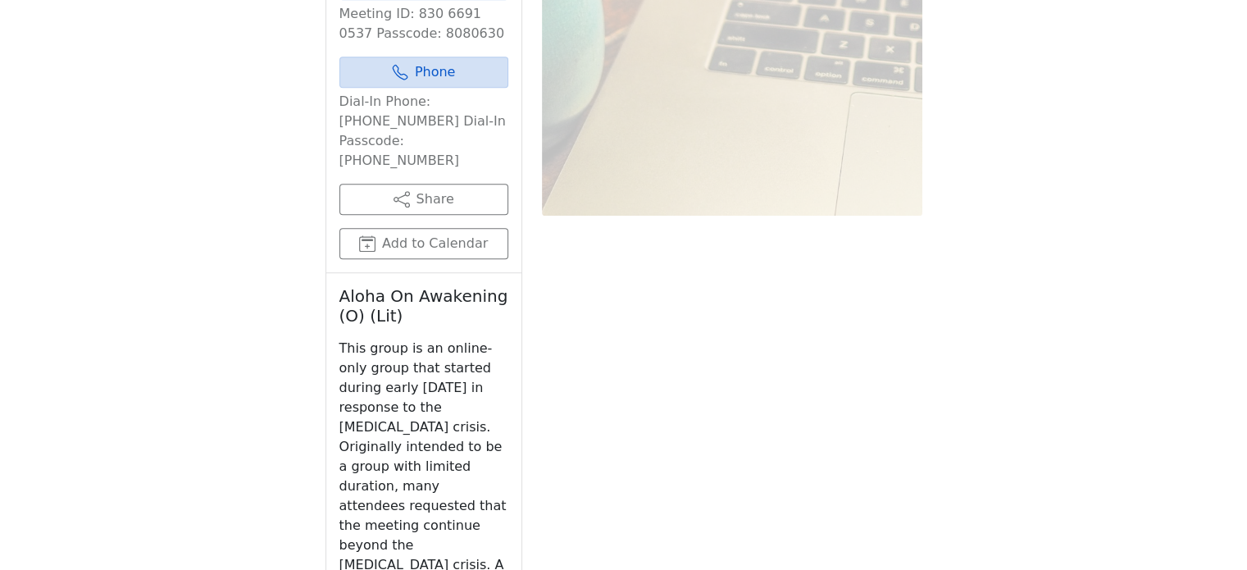
scroll to position [572, 0]
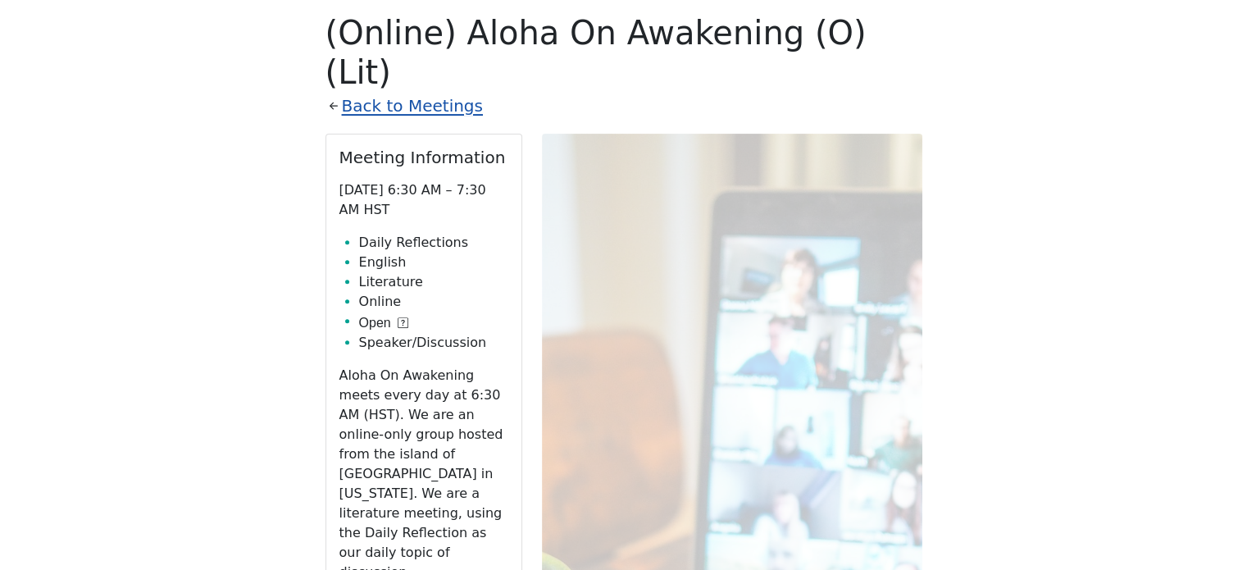
click at [411, 92] on link "Back to Meetings" at bounding box center [412, 106] width 141 height 29
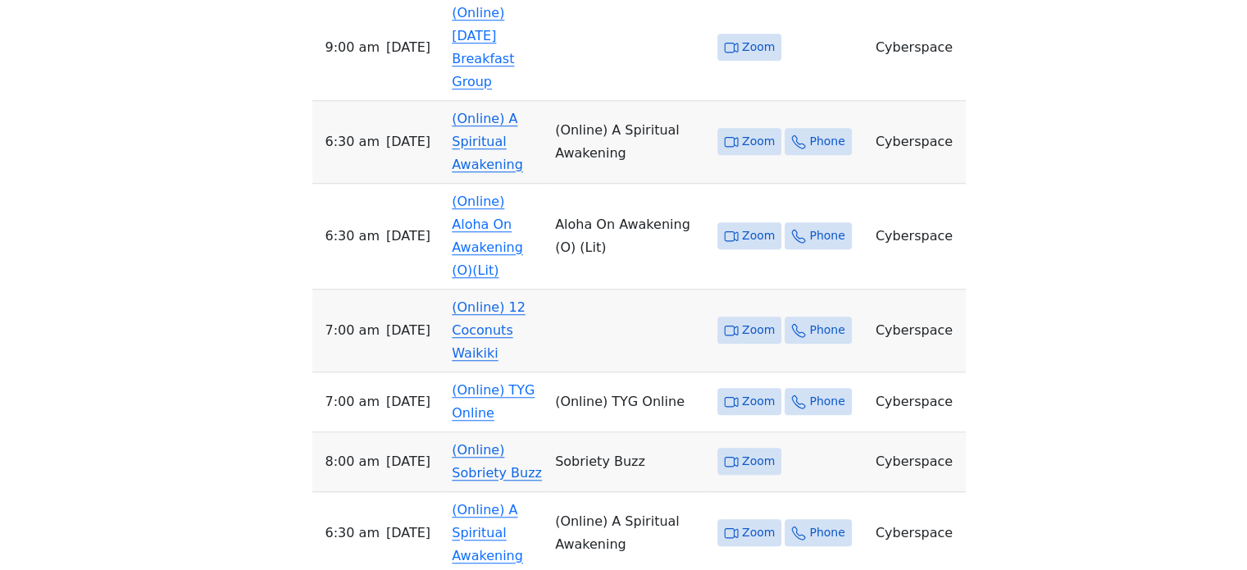
scroll to position [1392, 0]
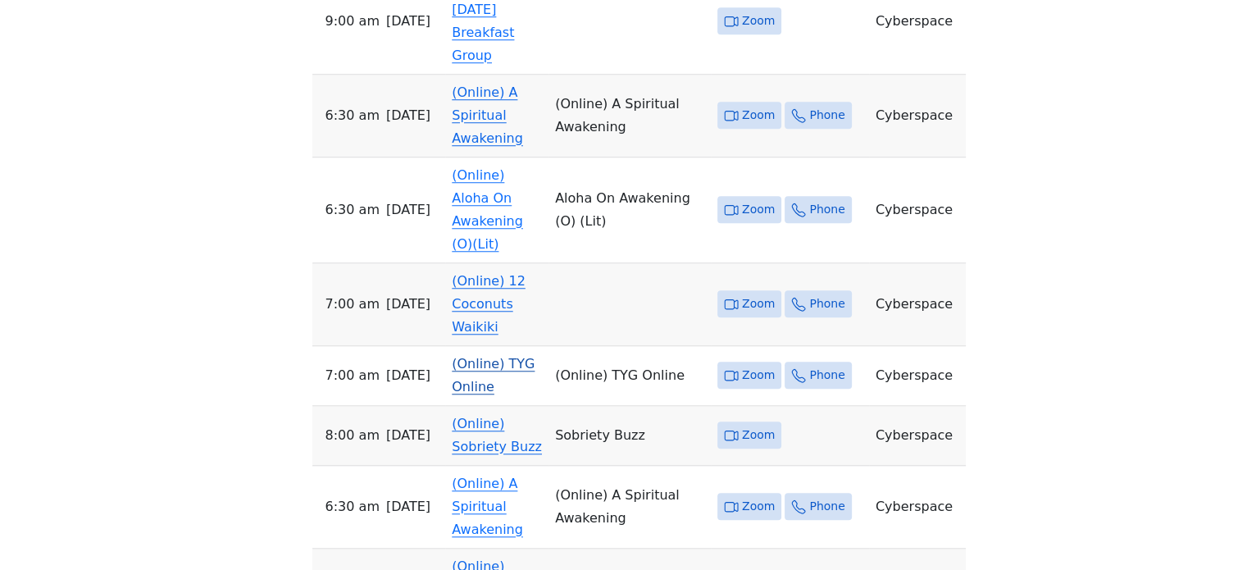
click at [530, 356] on link "(Online) TYG Online" at bounding box center [493, 375] width 83 height 39
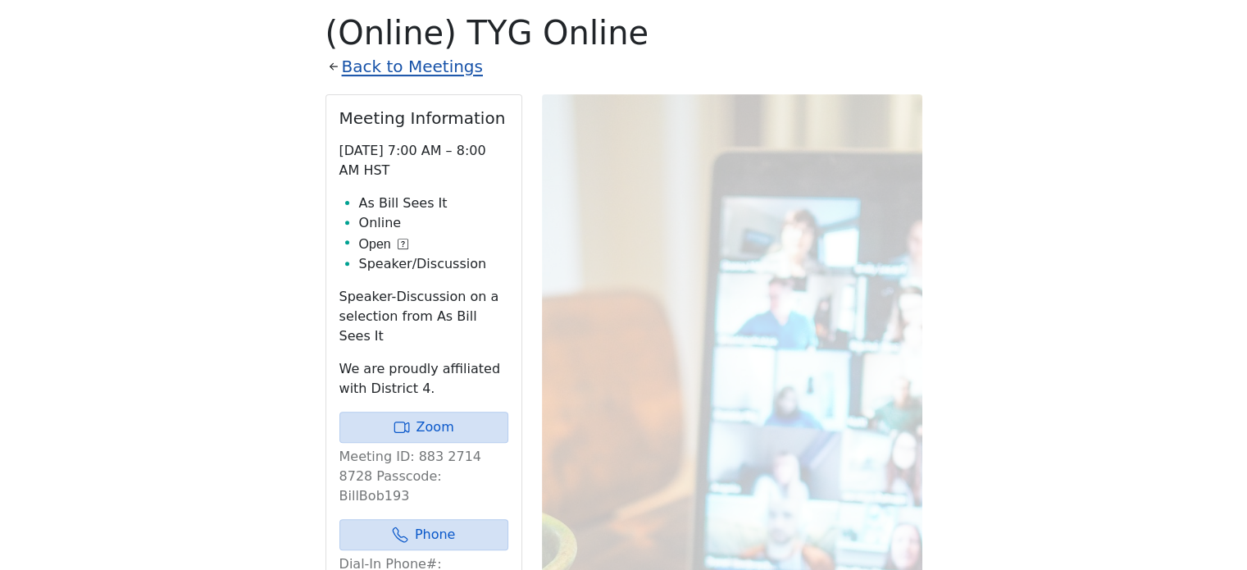
click at [407, 65] on link "Back to Meetings" at bounding box center [412, 66] width 141 height 29
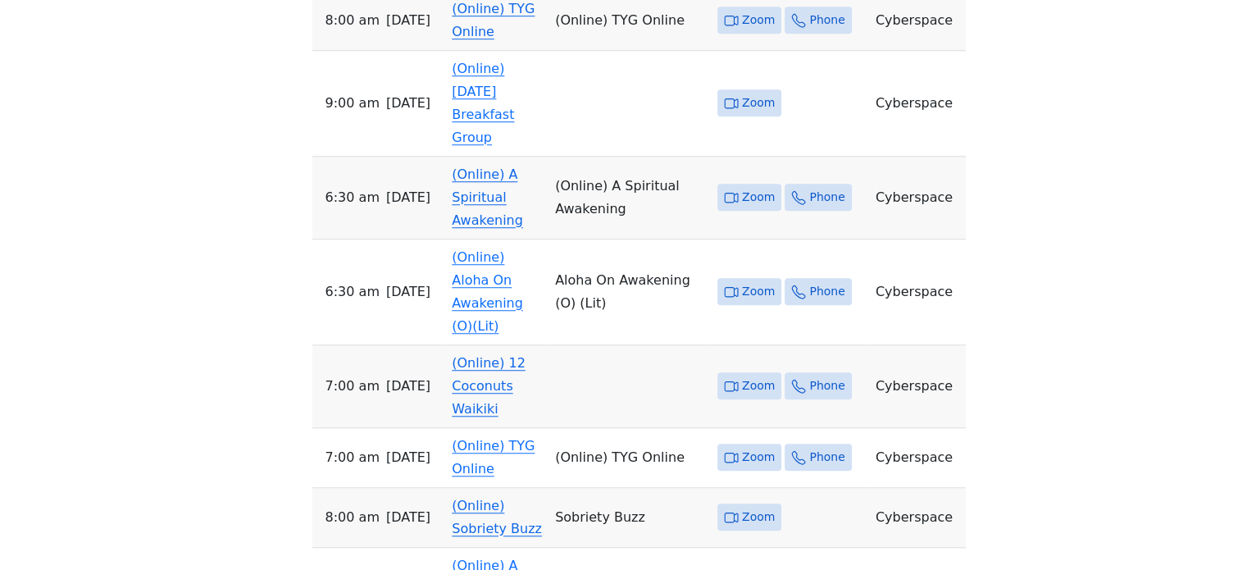
scroll to position [1392, 0]
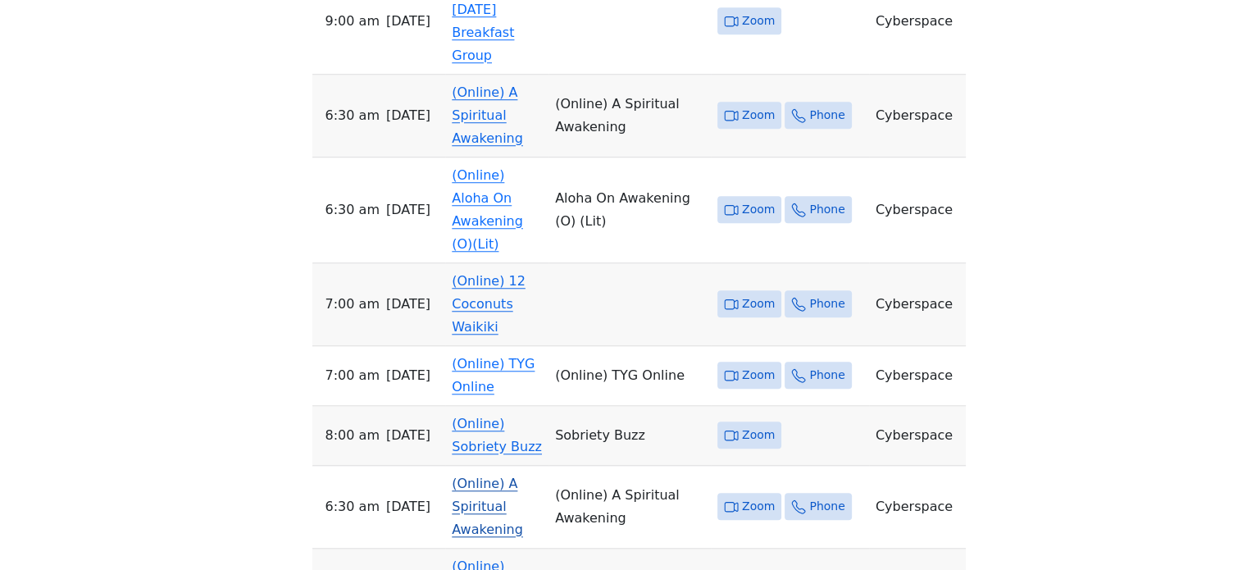
click at [523, 475] on link "(Online) A Spiritual Awakening" at bounding box center [487, 505] width 71 height 61
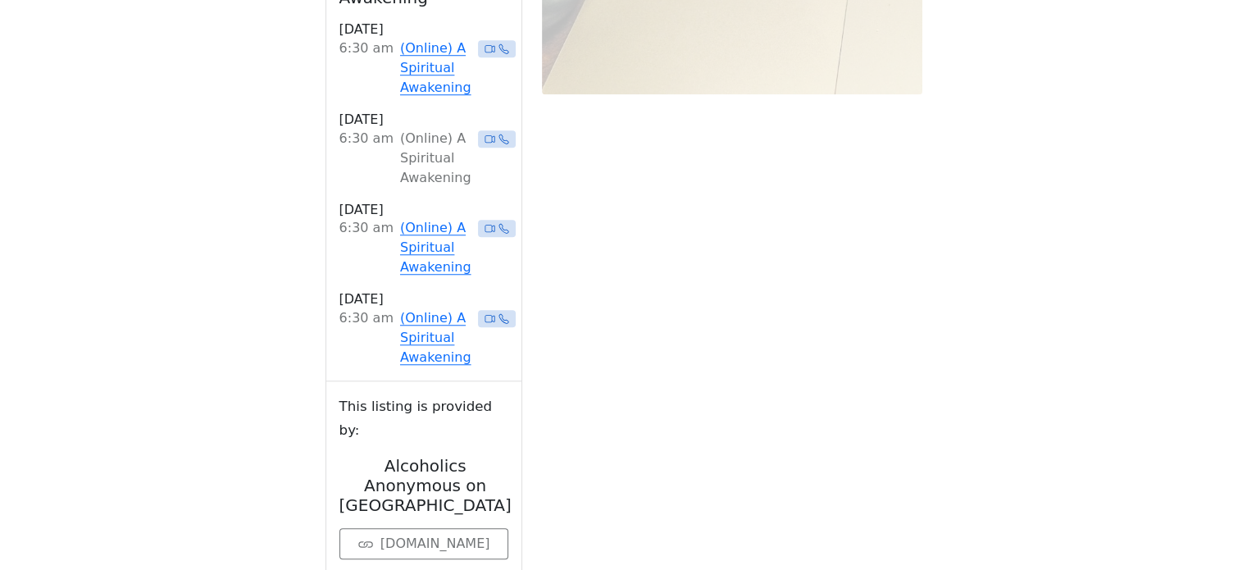
scroll to position [572, 0]
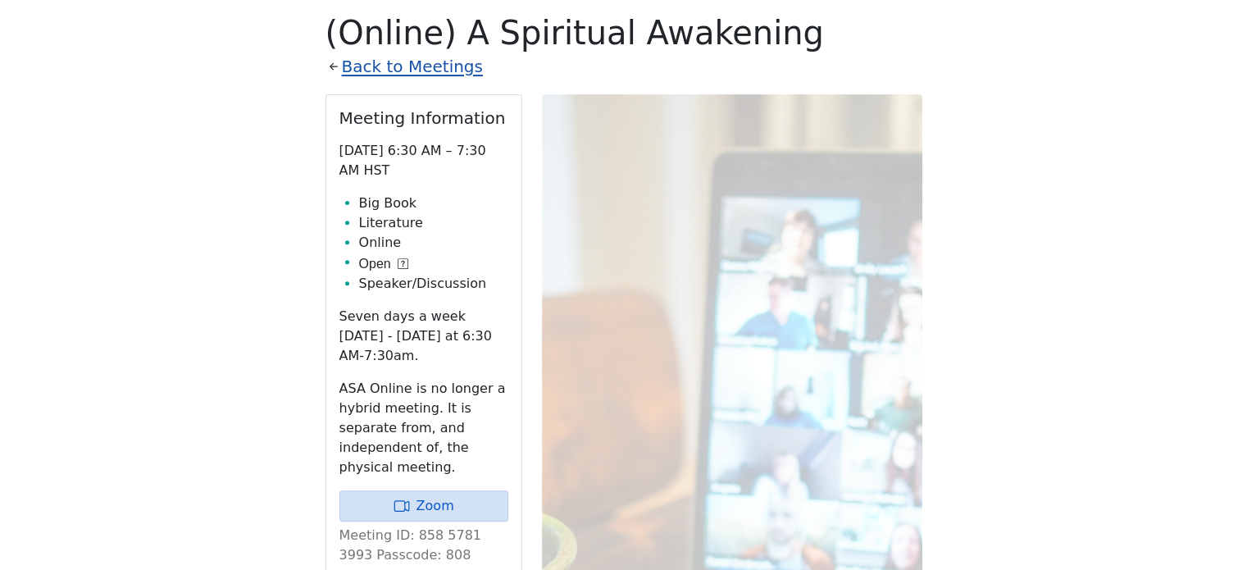
click at [414, 71] on link "Back to Meetings" at bounding box center [412, 66] width 141 height 29
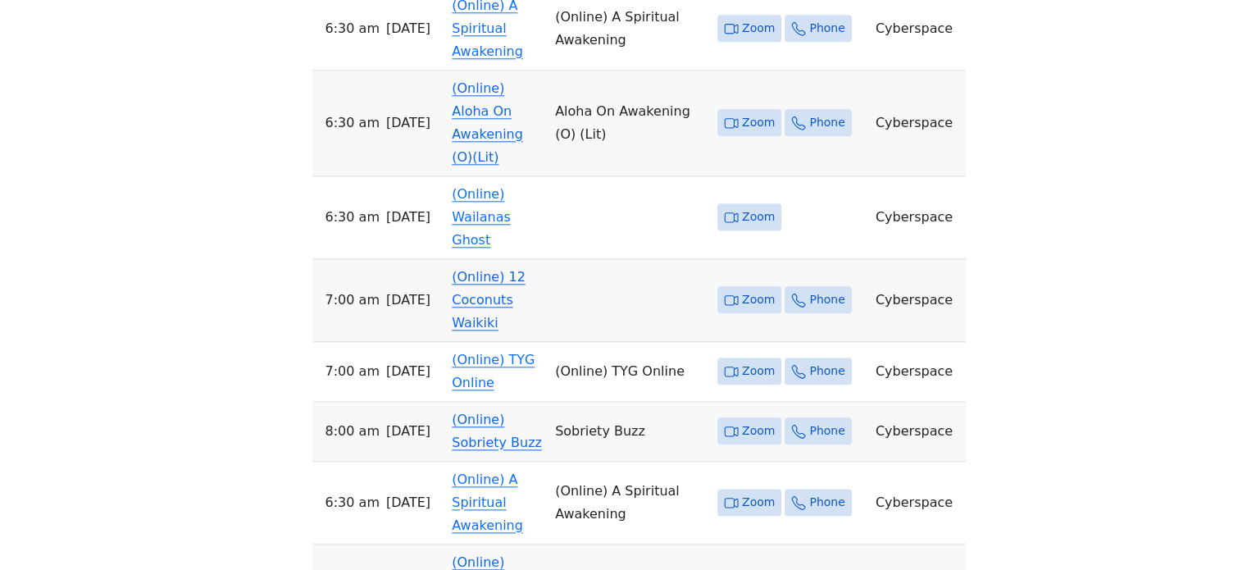
scroll to position [1884, 0]
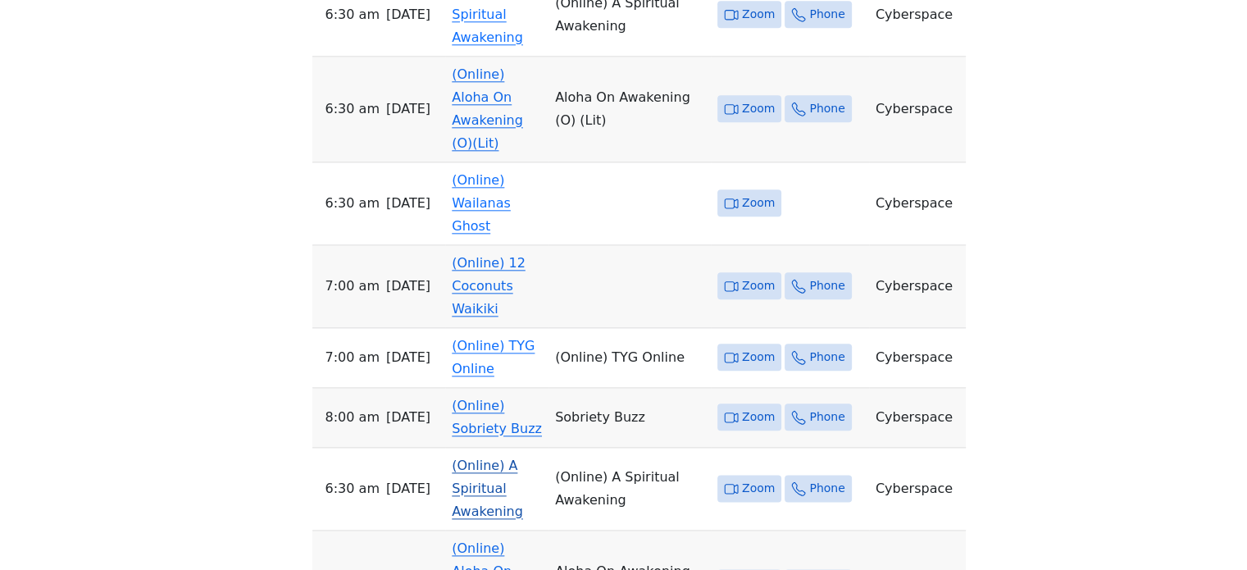
click at [518, 457] on link "(Online) A Spiritual Awakening" at bounding box center [487, 487] width 71 height 61
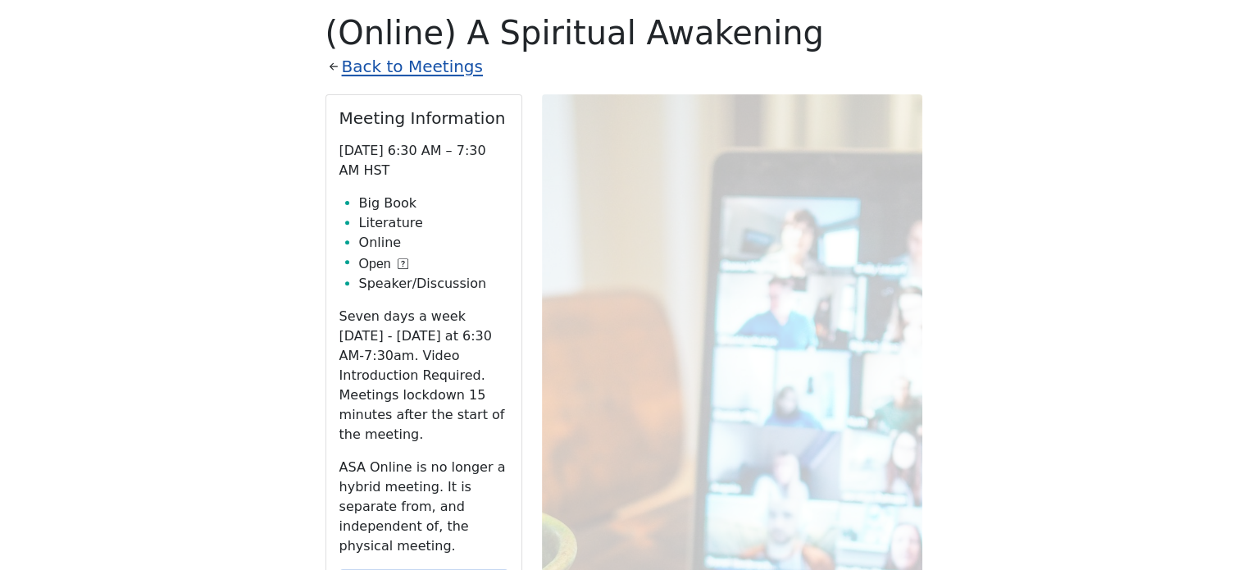
click at [403, 70] on link "Back to Meetings" at bounding box center [412, 66] width 141 height 29
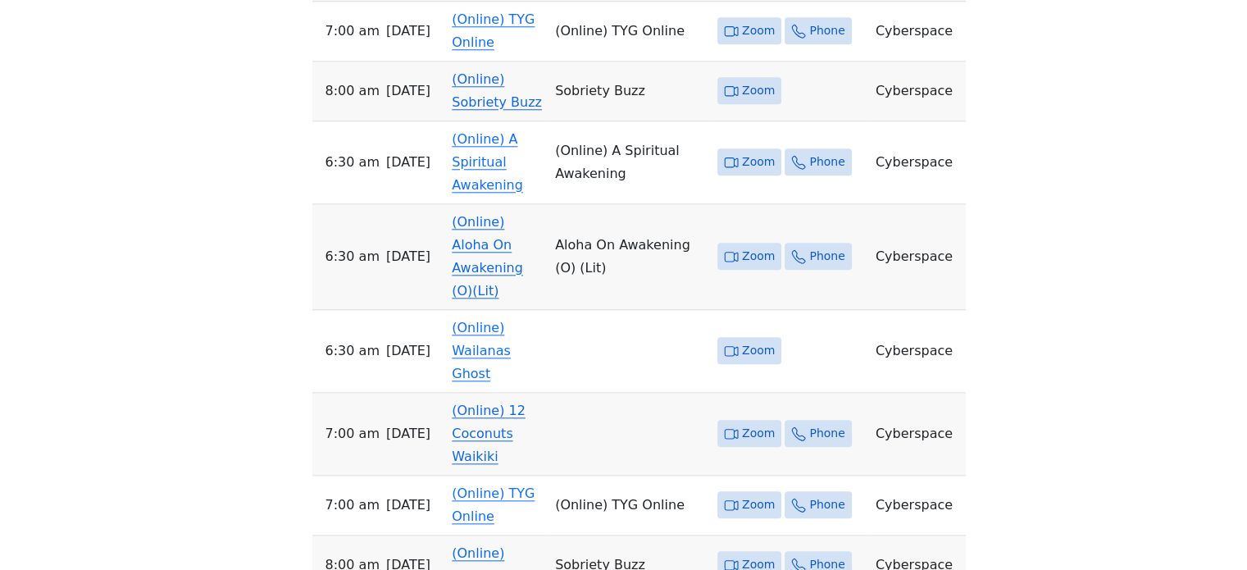
scroll to position [1884, 0]
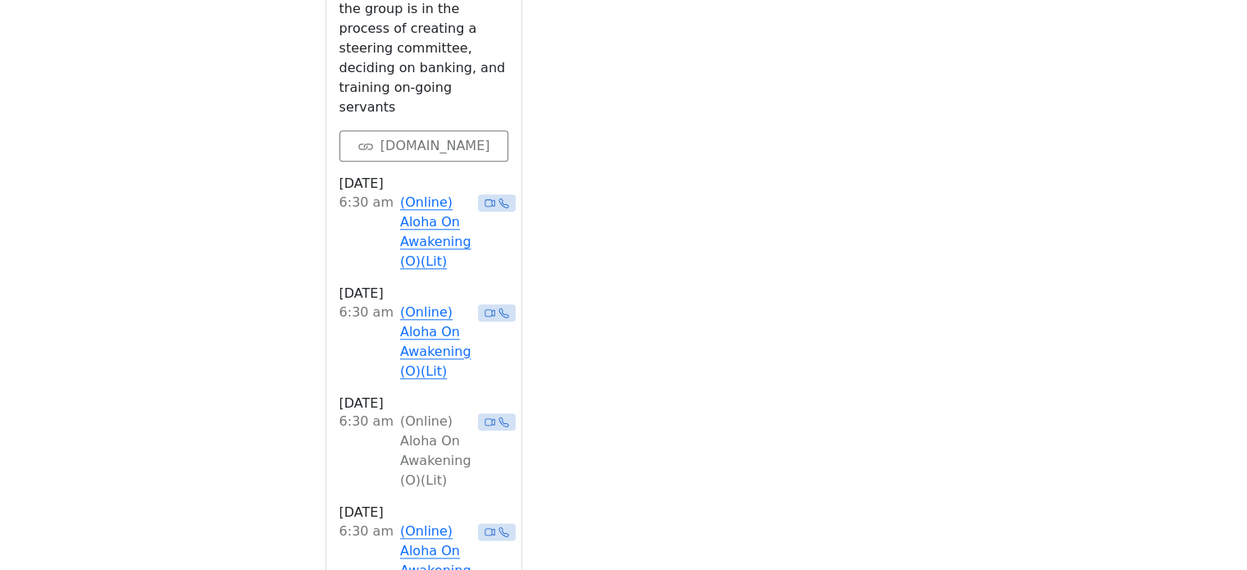
scroll to position [572, 0]
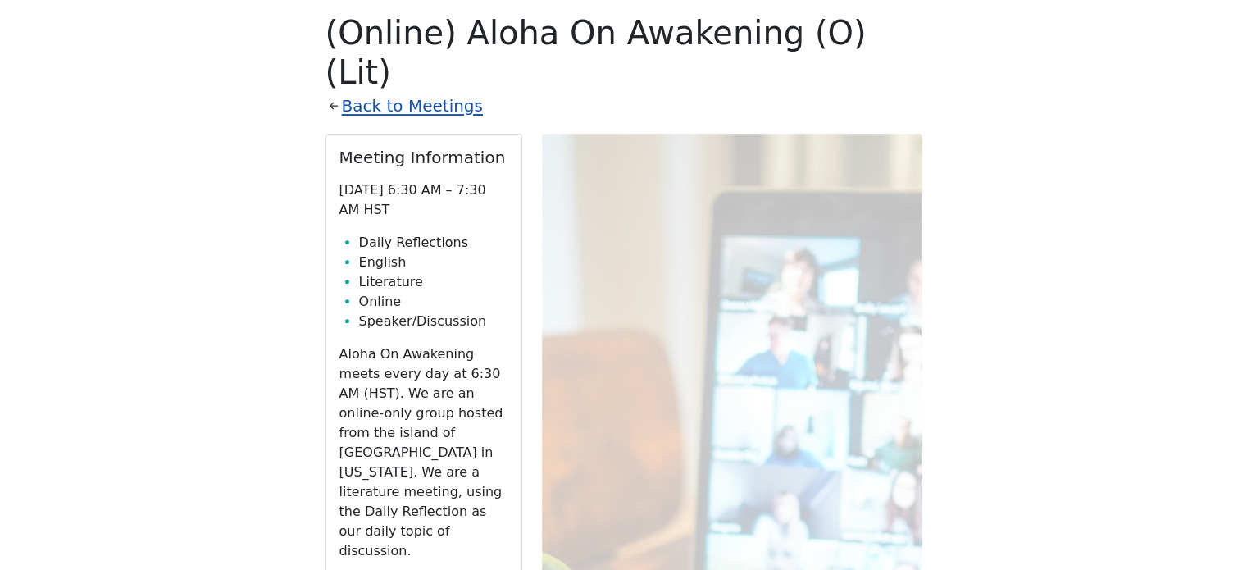
click at [415, 92] on link "Back to Meetings" at bounding box center [412, 106] width 141 height 29
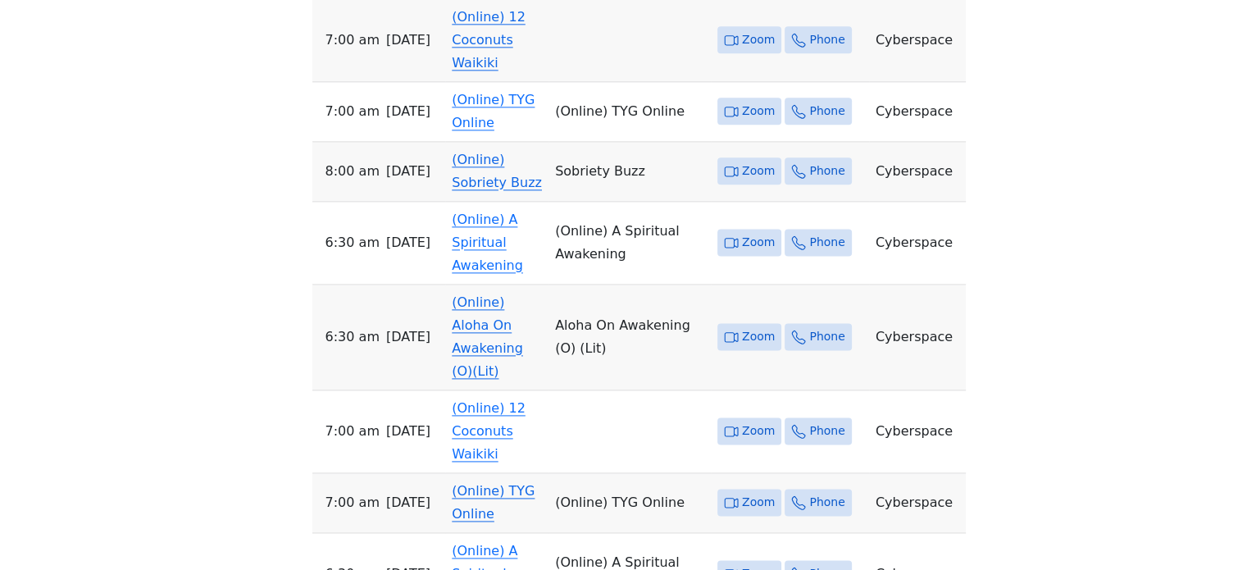
scroll to position [2211, 0]
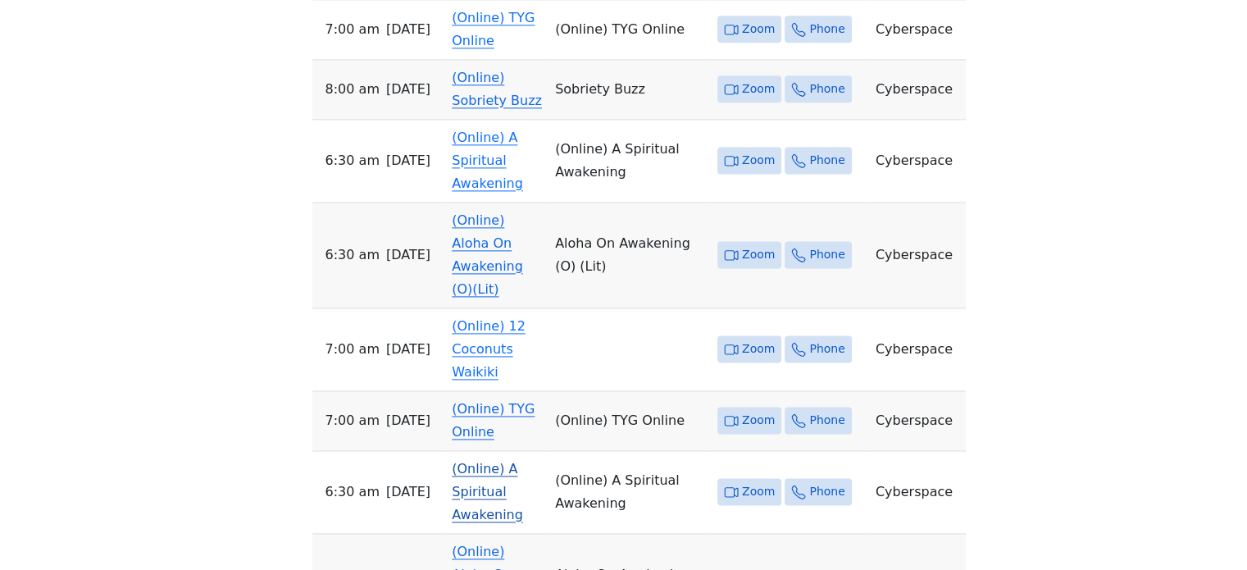
click at [485, 461] on link "(Online) A Spiritual Awakening" at bounding box center [487, 491] width 71 height 61
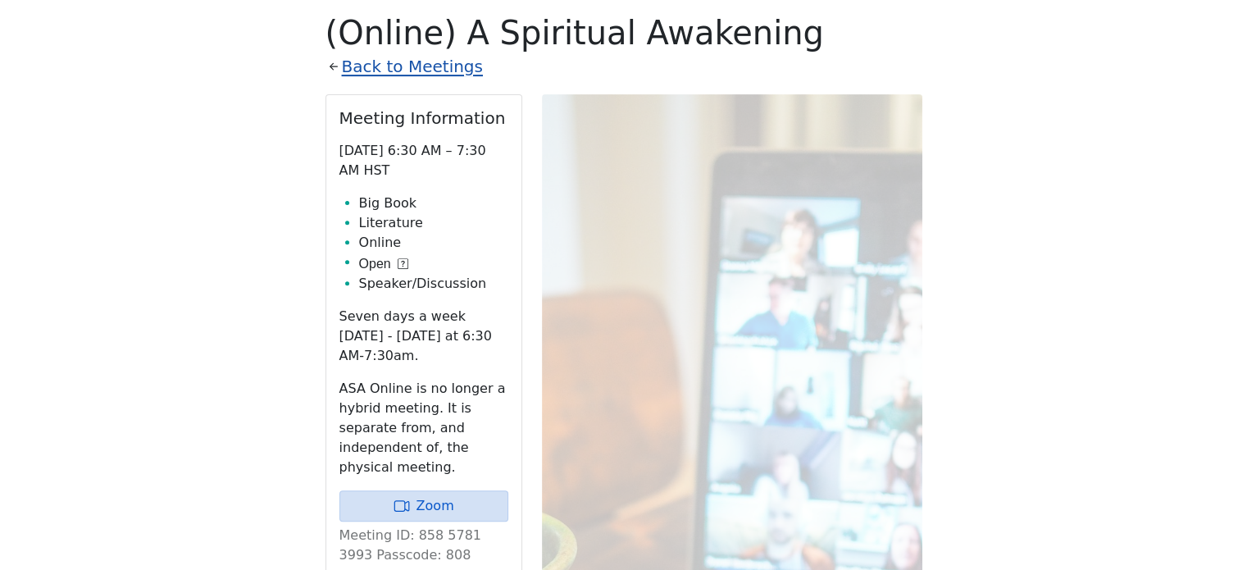
click at [430, 69] on link "Back to Meetings" at bounding box center [412, 66] width 141 height 29
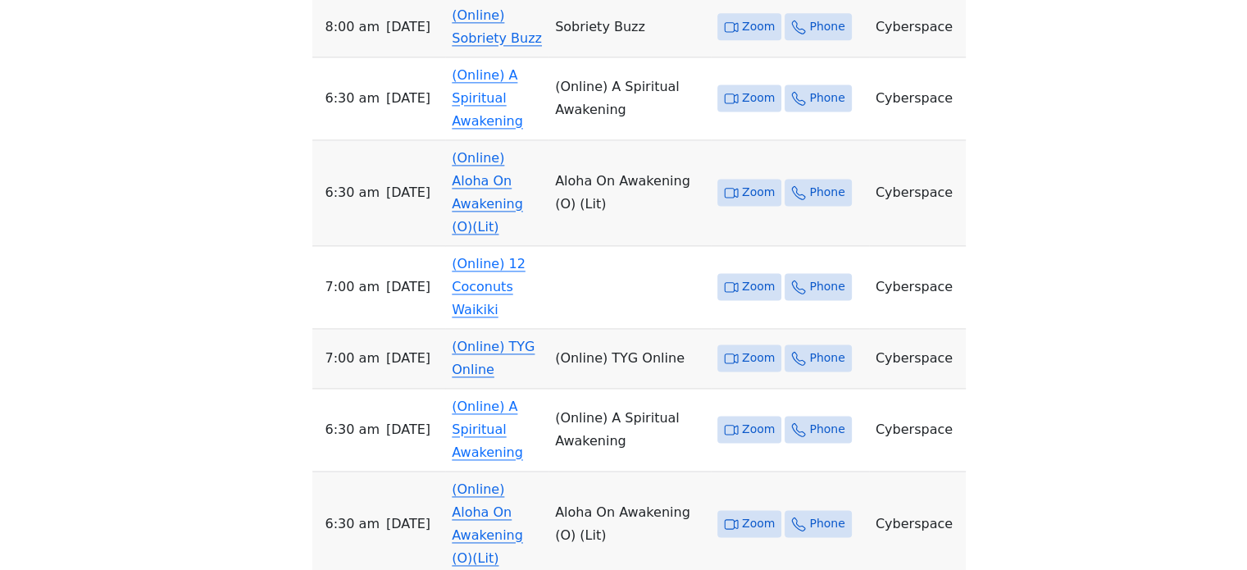
scroll to position [2211, 0]
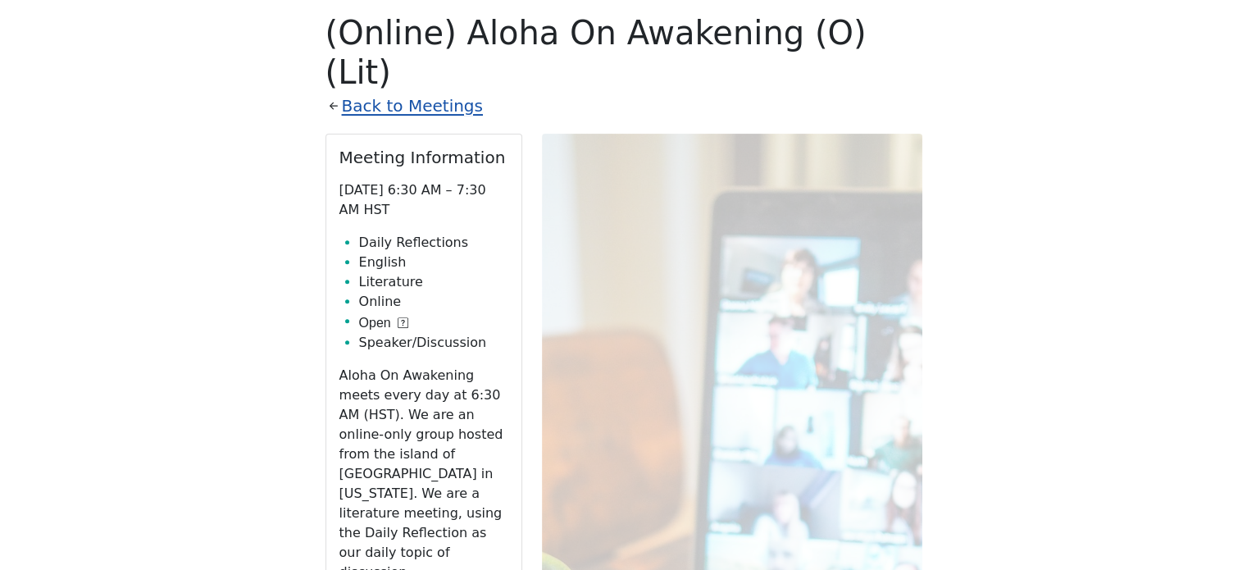
click at [425, 92] on link "Back to Meetings" at bounding box center [412, 106] width 141 height 29
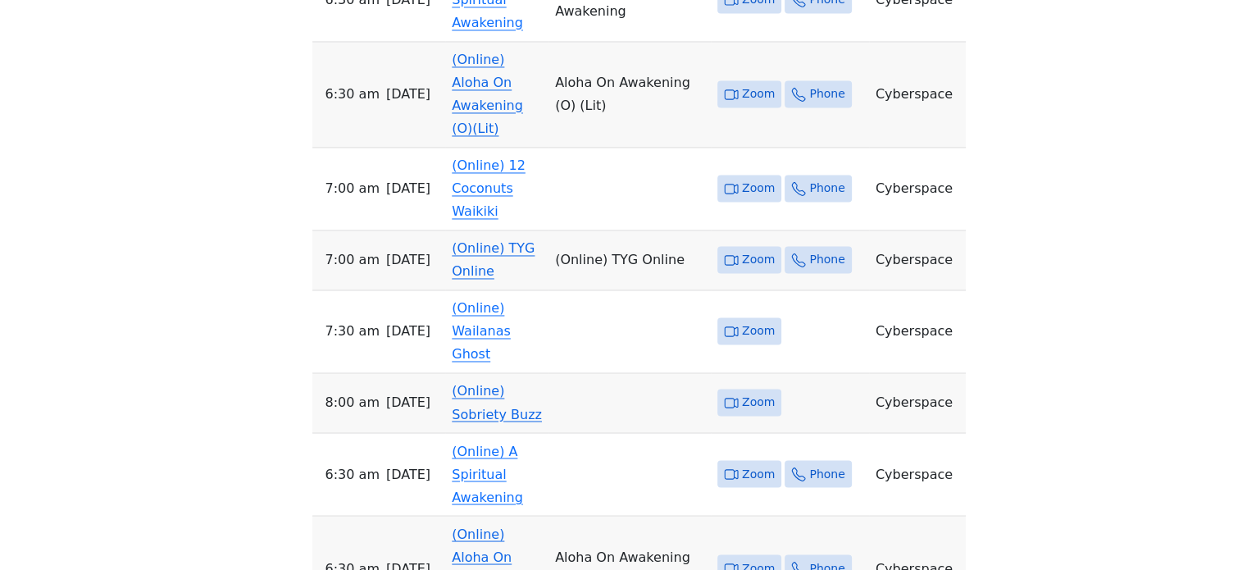
scroll to position [2785, 0]
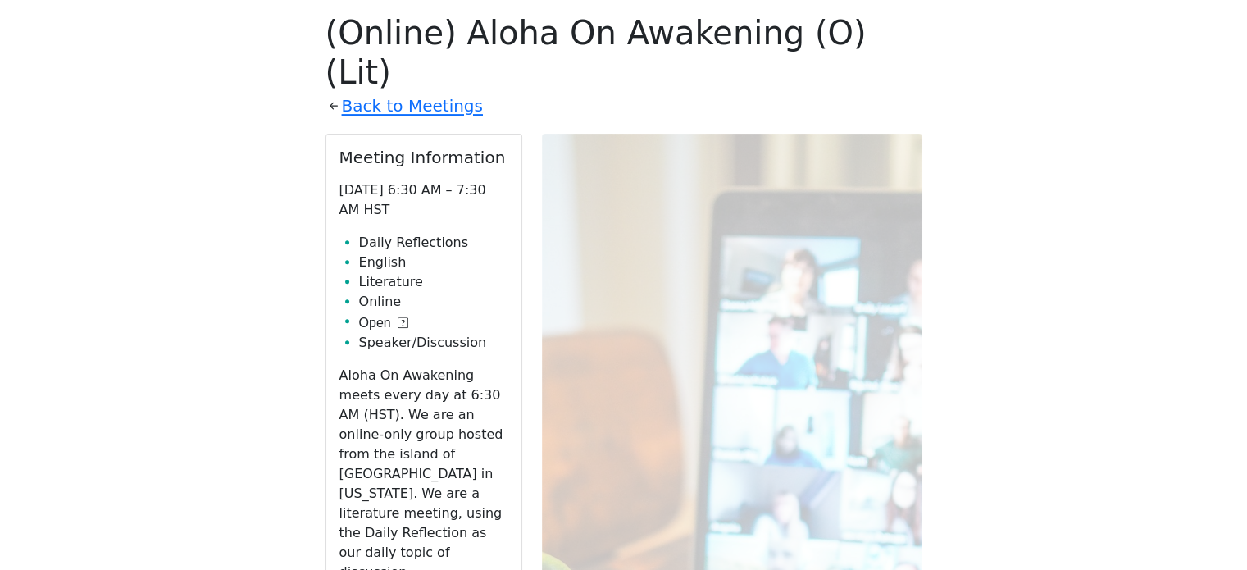
click at [396, 92] on link "Back to Meetings" at bounding box center [412, 106] width 141 height 29
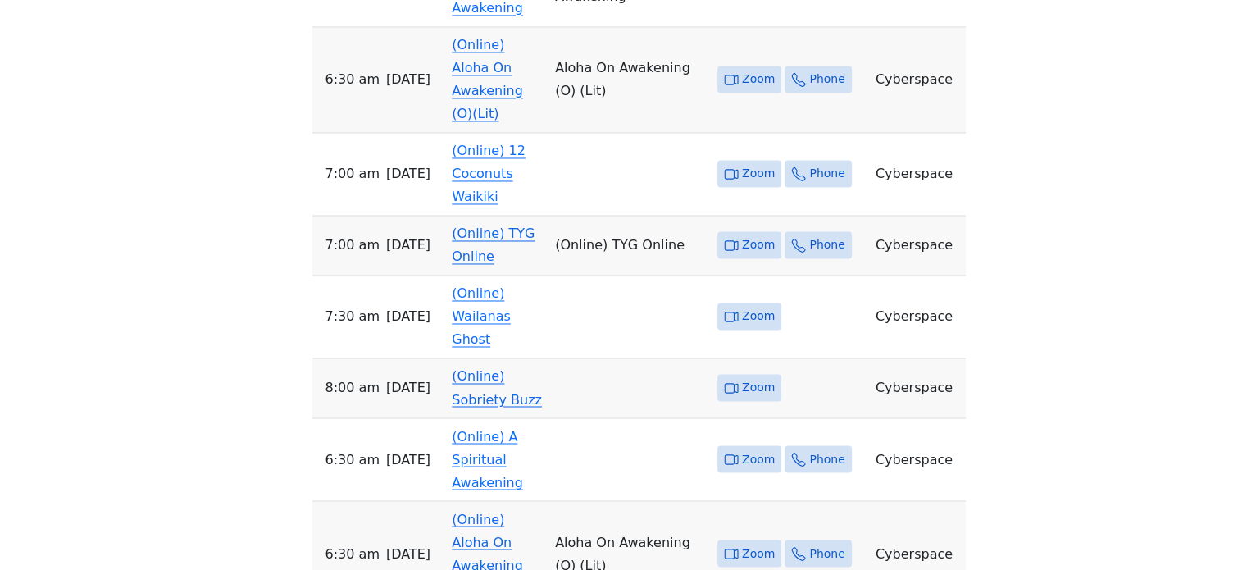
scroll to position [2949, 0]
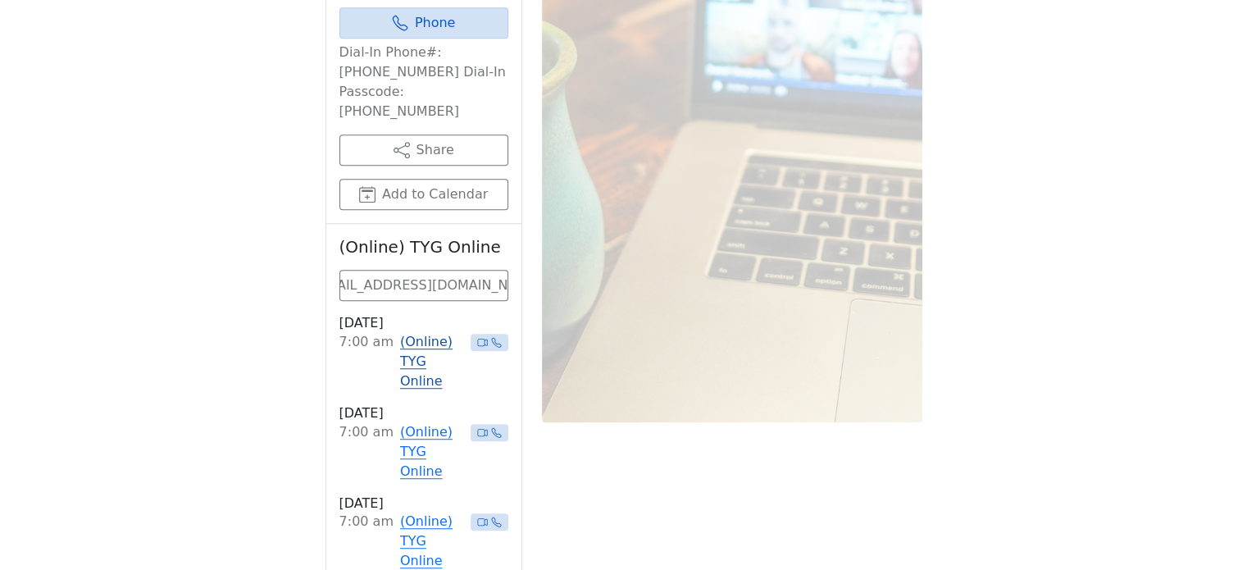
click at [423, 332] on link "(Online) TYG Online" at bounding box center [432, 361] width 64 height 59
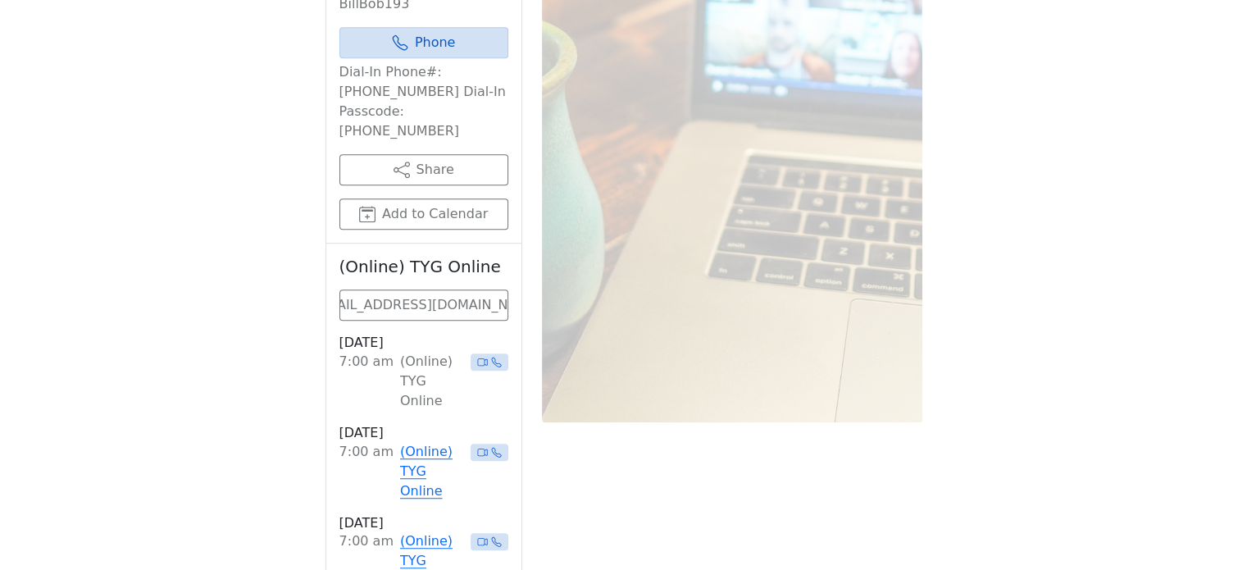
scroll to position [572, 0]
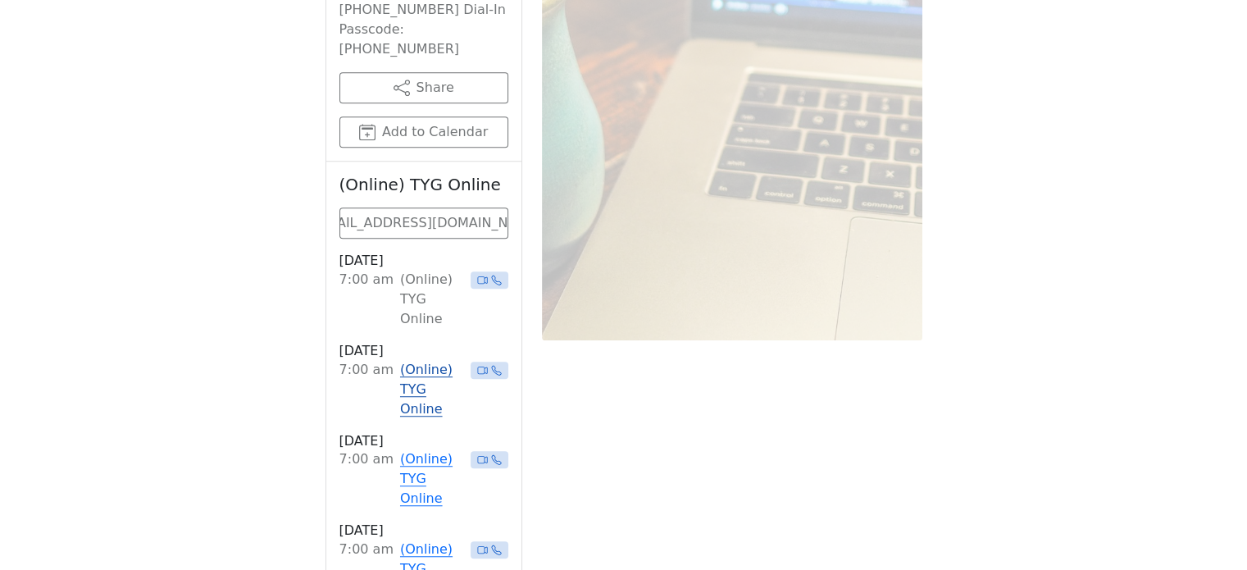
click at [413, 360] on link "(Online) TYG Online" at bounding box center [432, 389] width 64 height 59
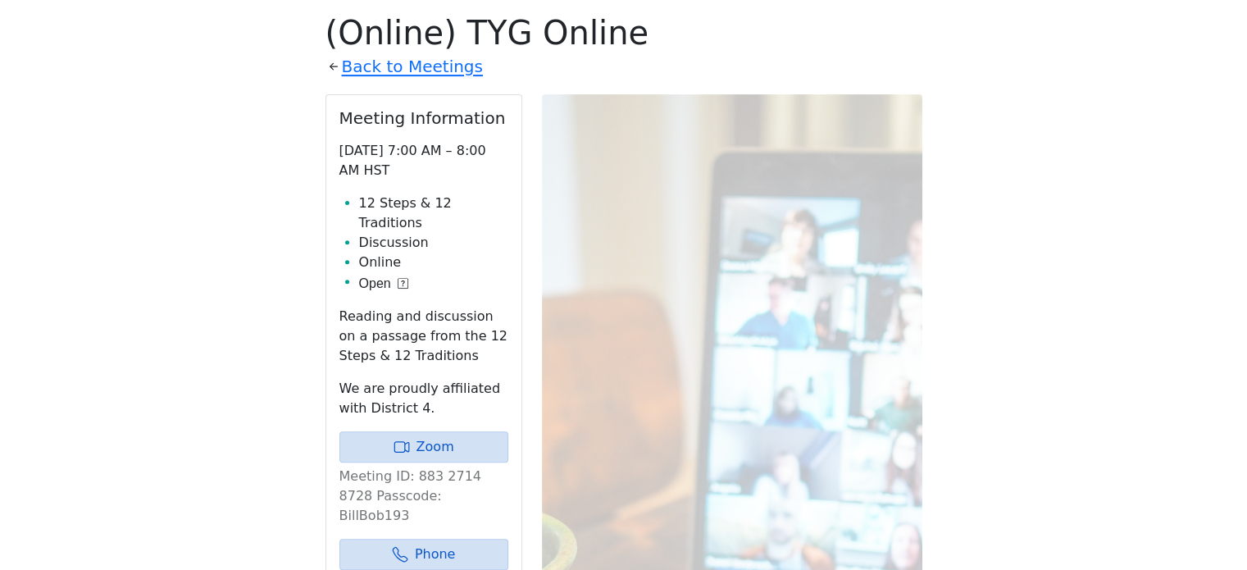
scroll to position [654, 0]
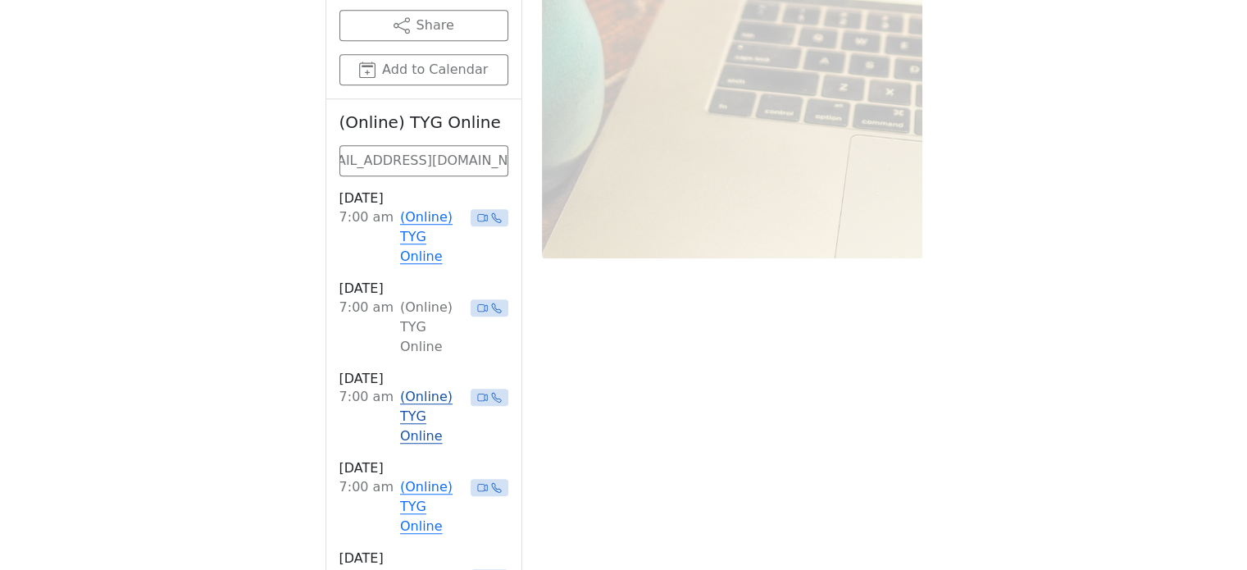
click at [413, 387] on link "(Online) TYG Online" at bounding box center [432, 416] width 64 height 59
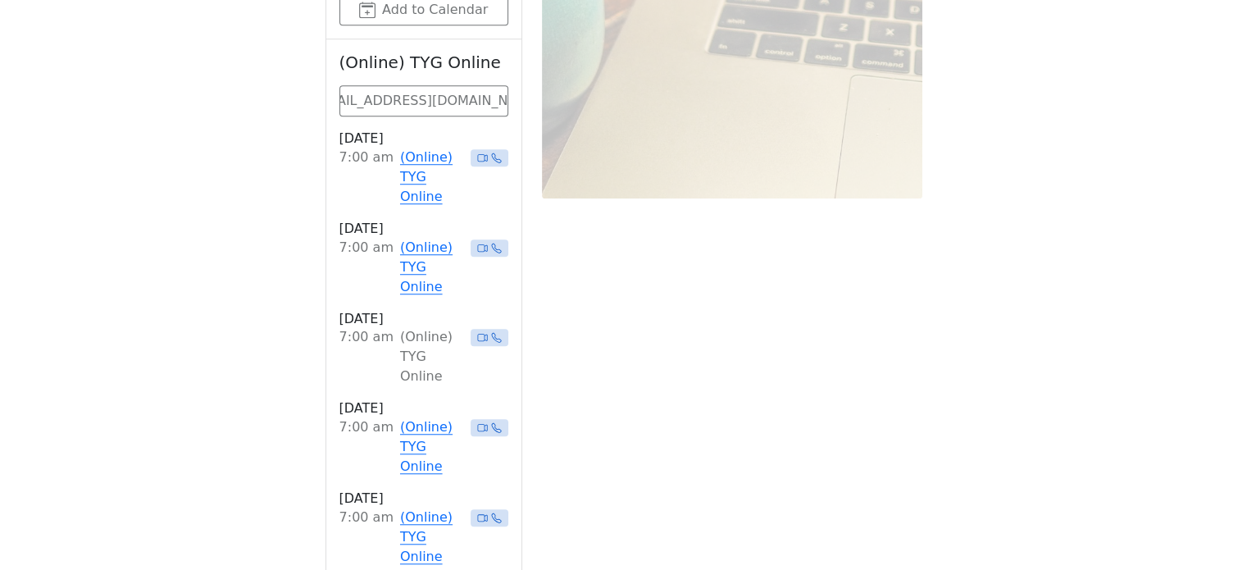
scroll to position [1310, 0]
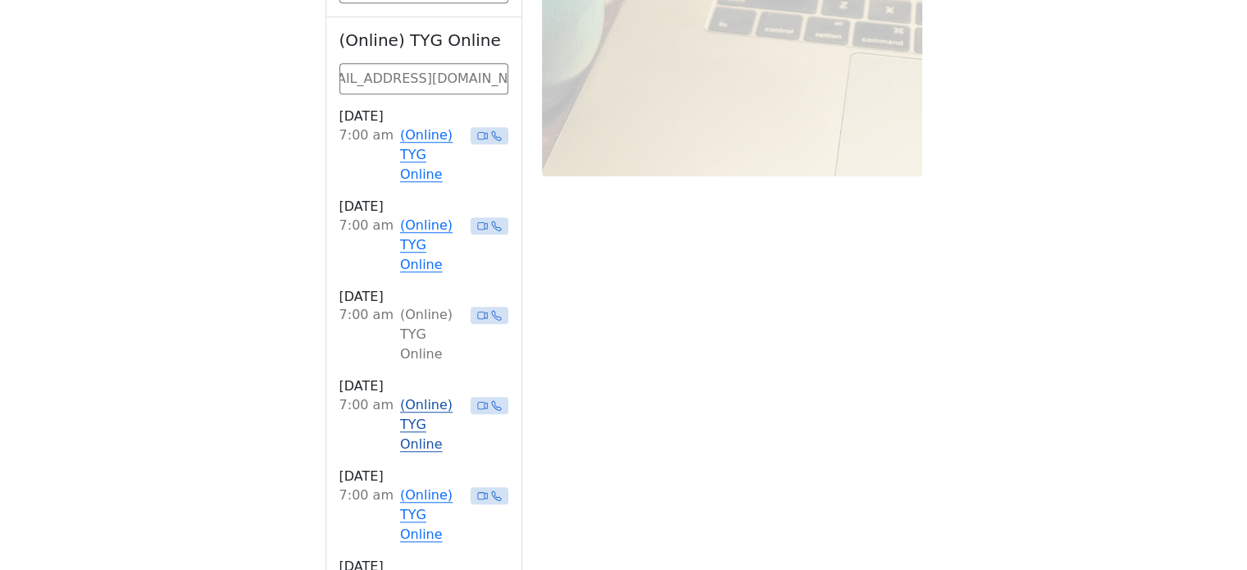
click at [414, 395] on link "(Online) TYG Online" at bounding box center [432, 424] width 64 height 59
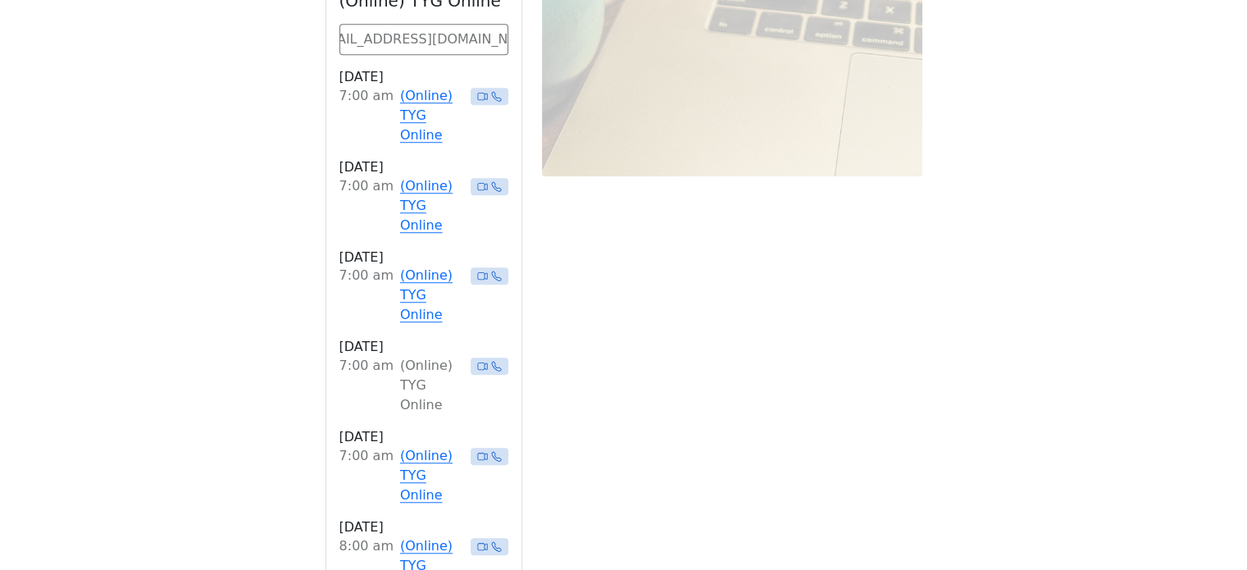
scroll to position [572, 0]
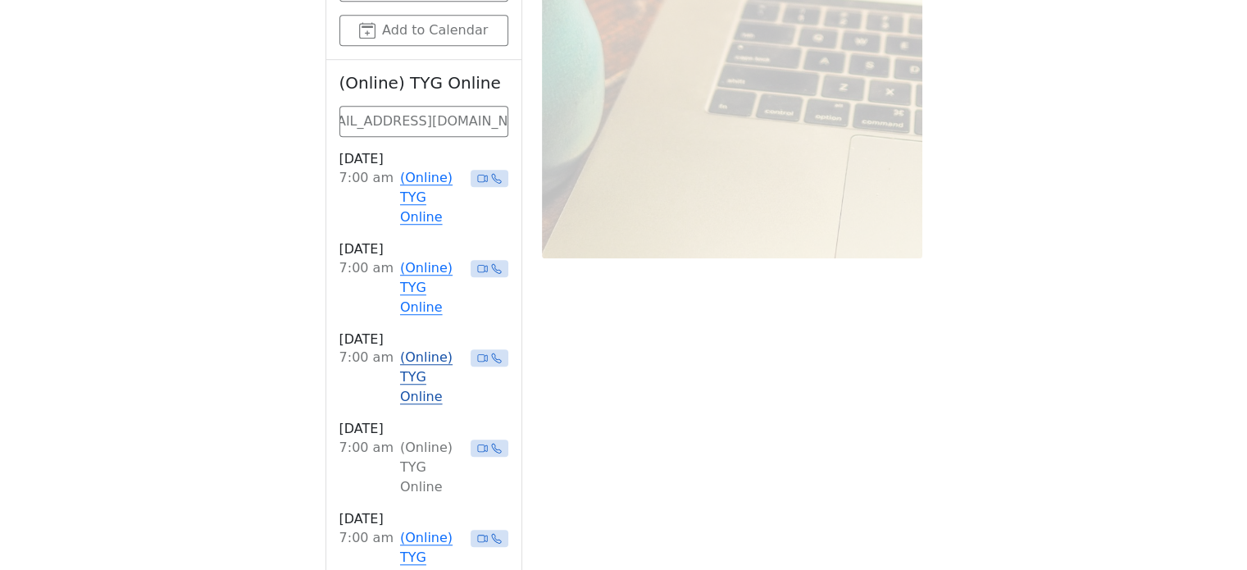
click at [413, 348] on link "(Online) TYG Online" at bounding box center [432, 377] width 64 height 59
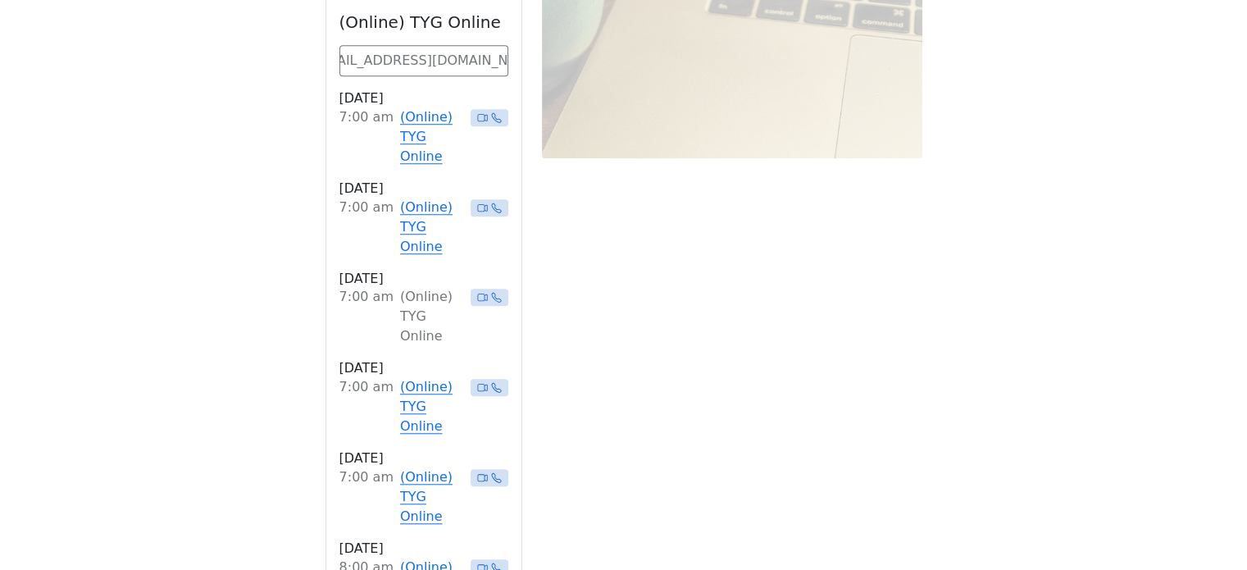
scroll to position [1392, 0]
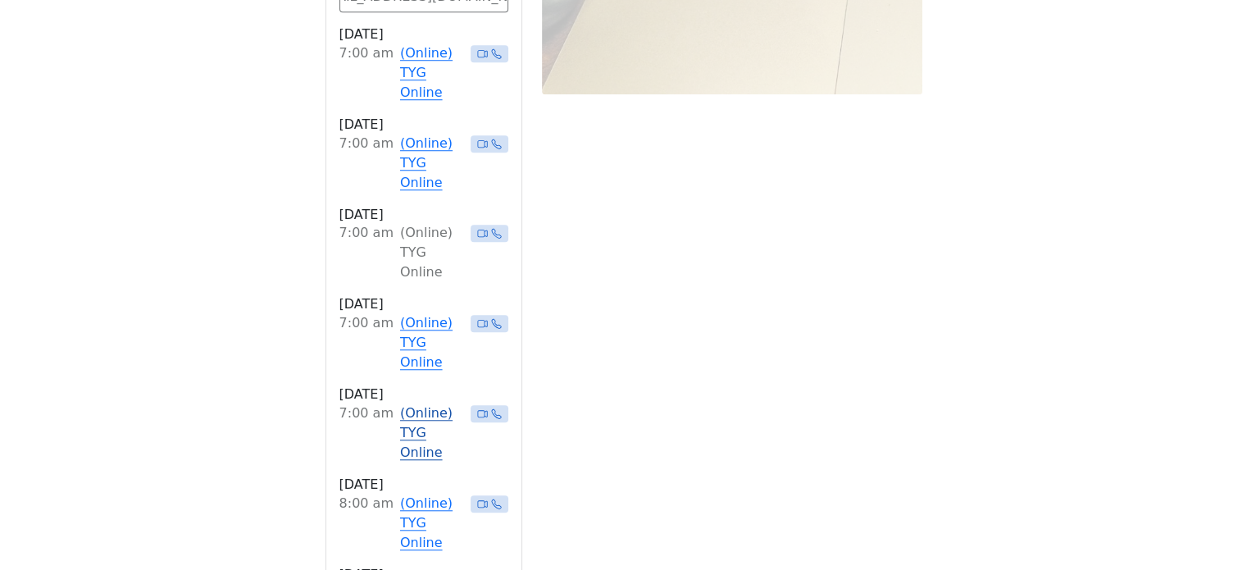
click at [423, 403] on link "(Online) TYG Online" at bounding box center [432, 432] width 64 height 59
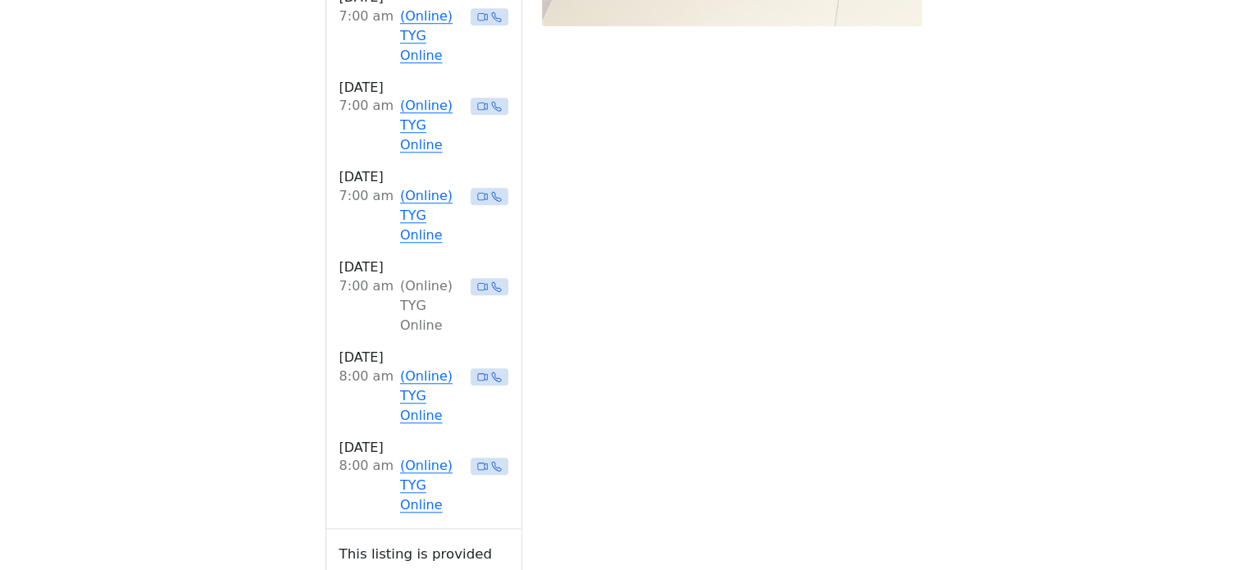
scroll to position [1474, 0]
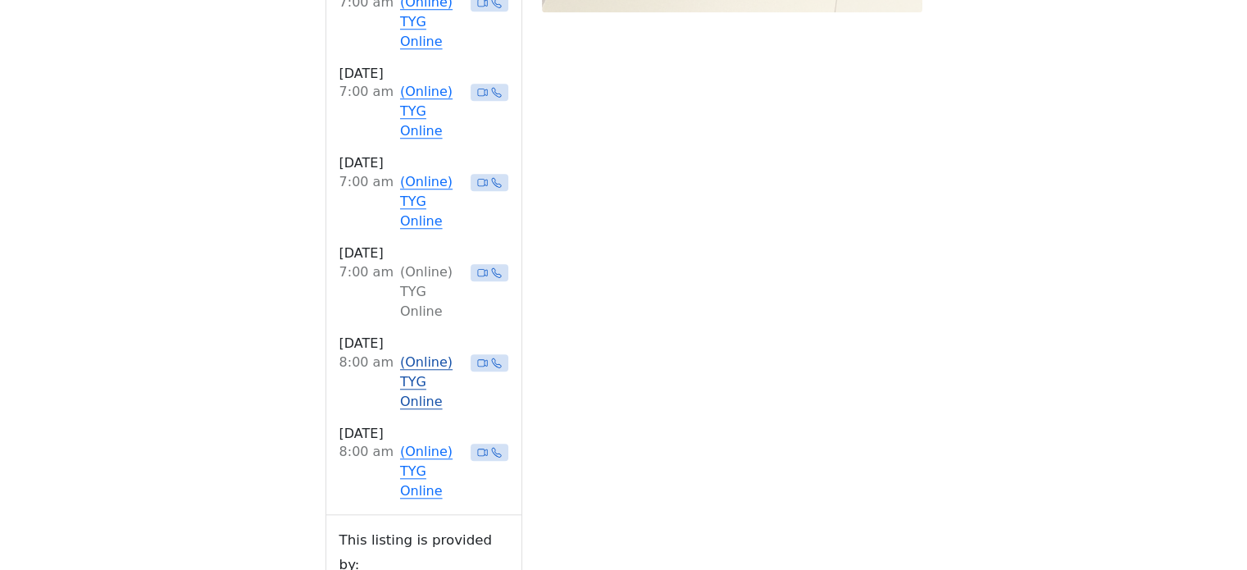
click at [400, 352] on link "(Online) TYG Online" at bounding box center [432, 381] width 64 height 59
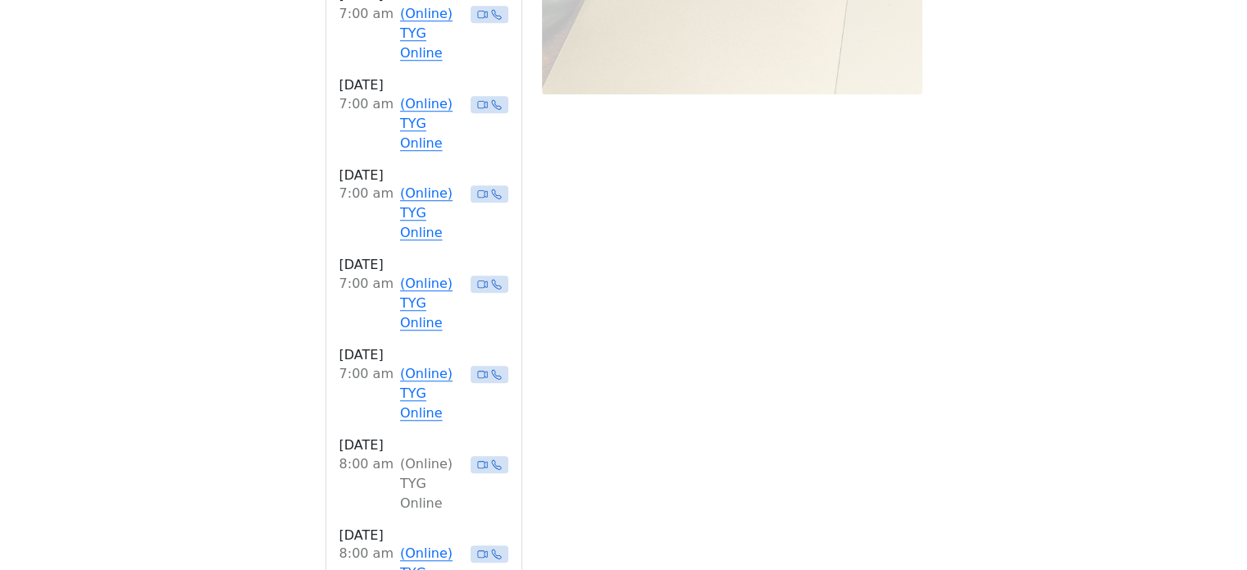
scroll to position [1720, 0]
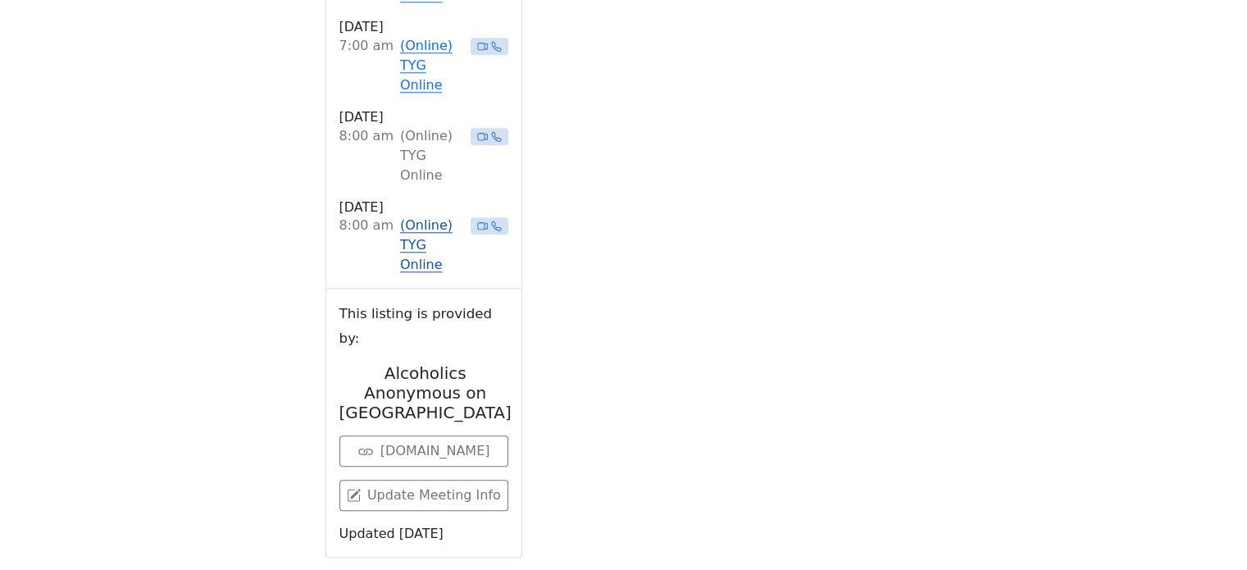
click at [412, 216] on link "(Online) TYG Online" at bounding box center [432, 245] width 64 height 59
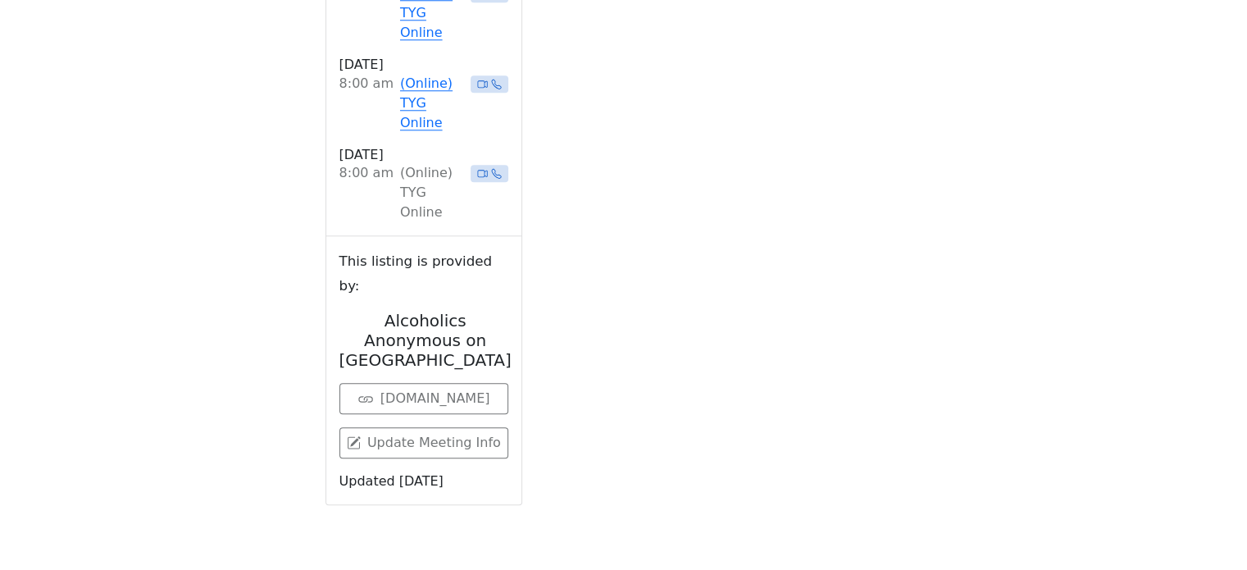
scroll to position [572, 0]
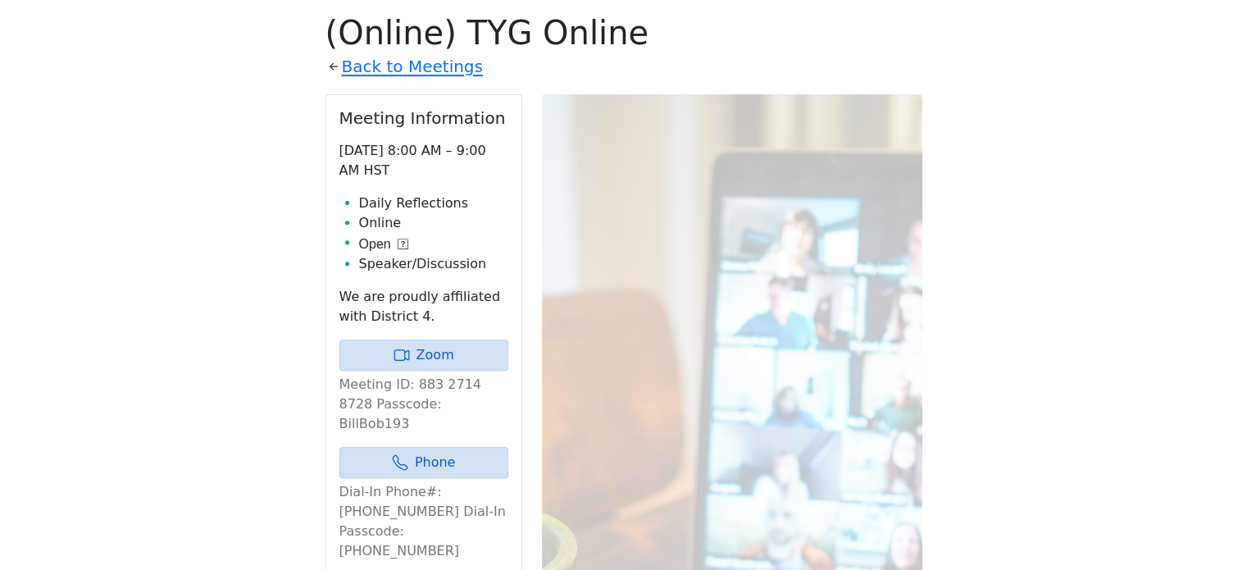
drag, startPoint x: 142, startPoint y: 0, endPoint x: 56, endPoint y: 43, distance: 96.0
